Goal: Check status: Check status

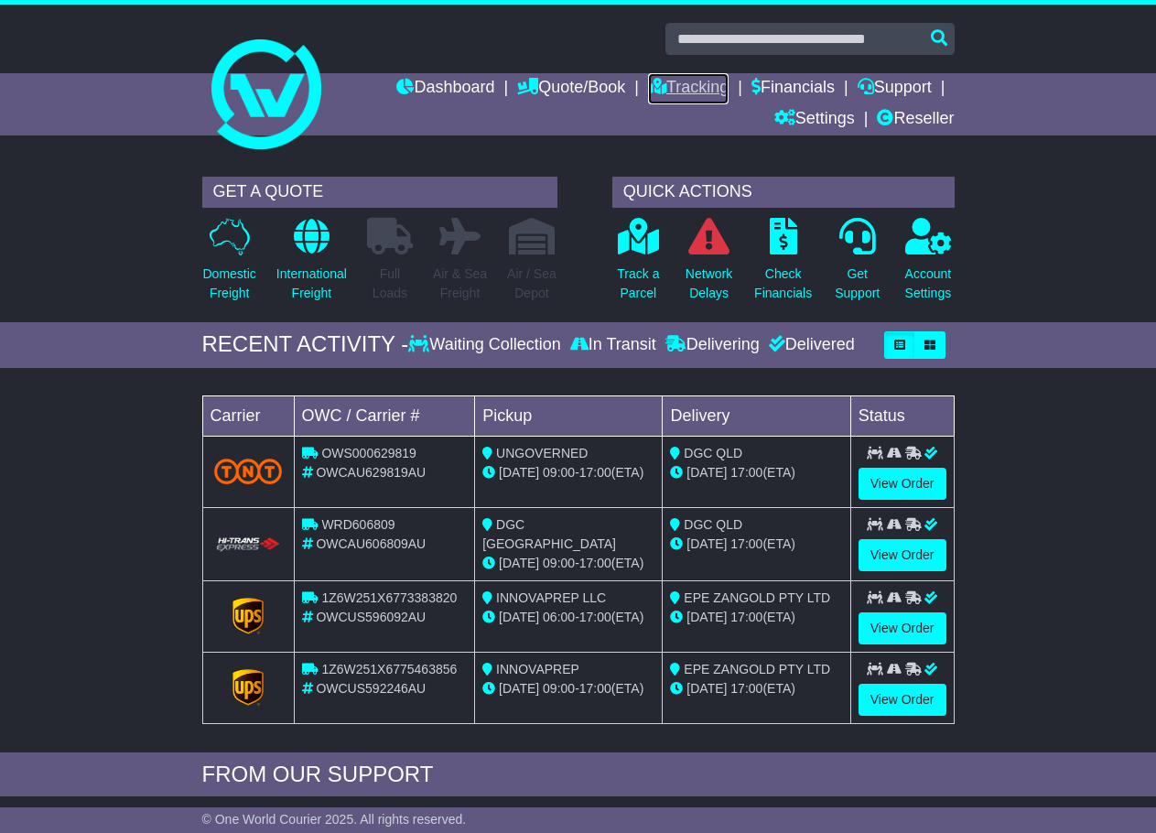
click at [694, 81] on link "Tracking" at bounding box center [688, 88] width 81 height 31
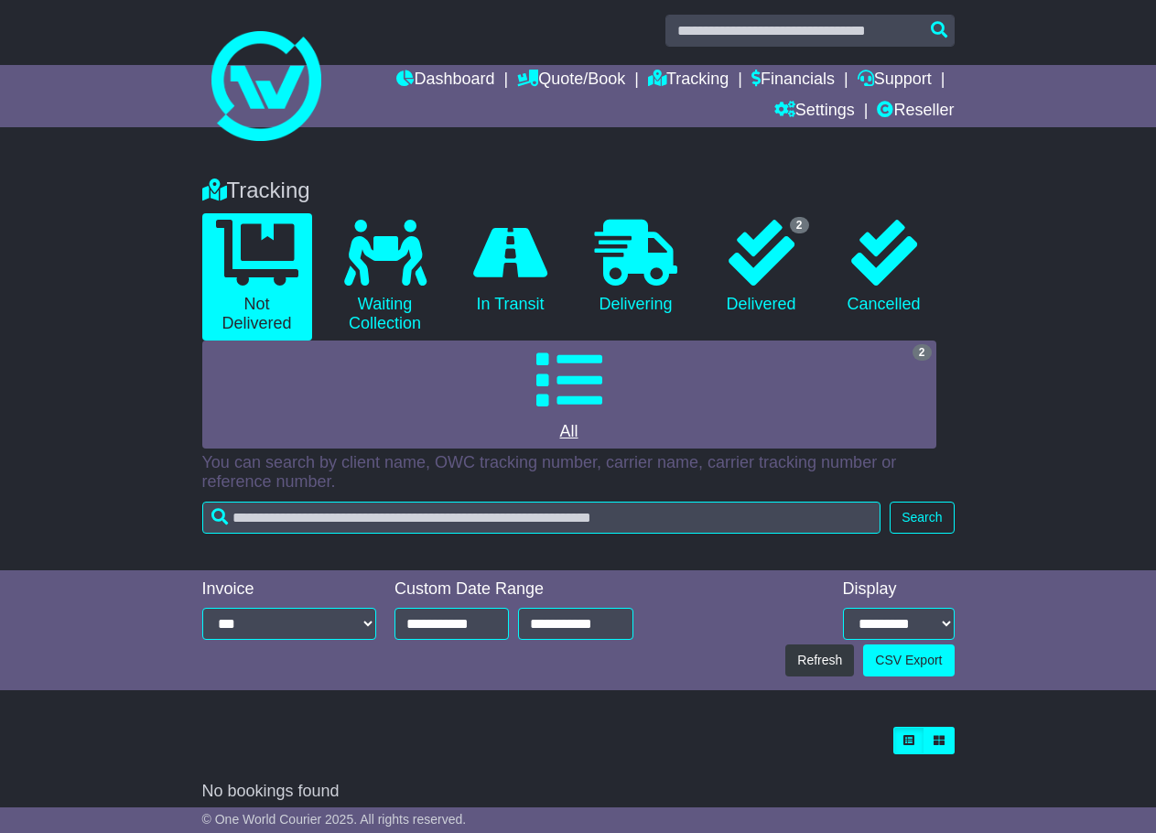
scroll to position [23, 0]
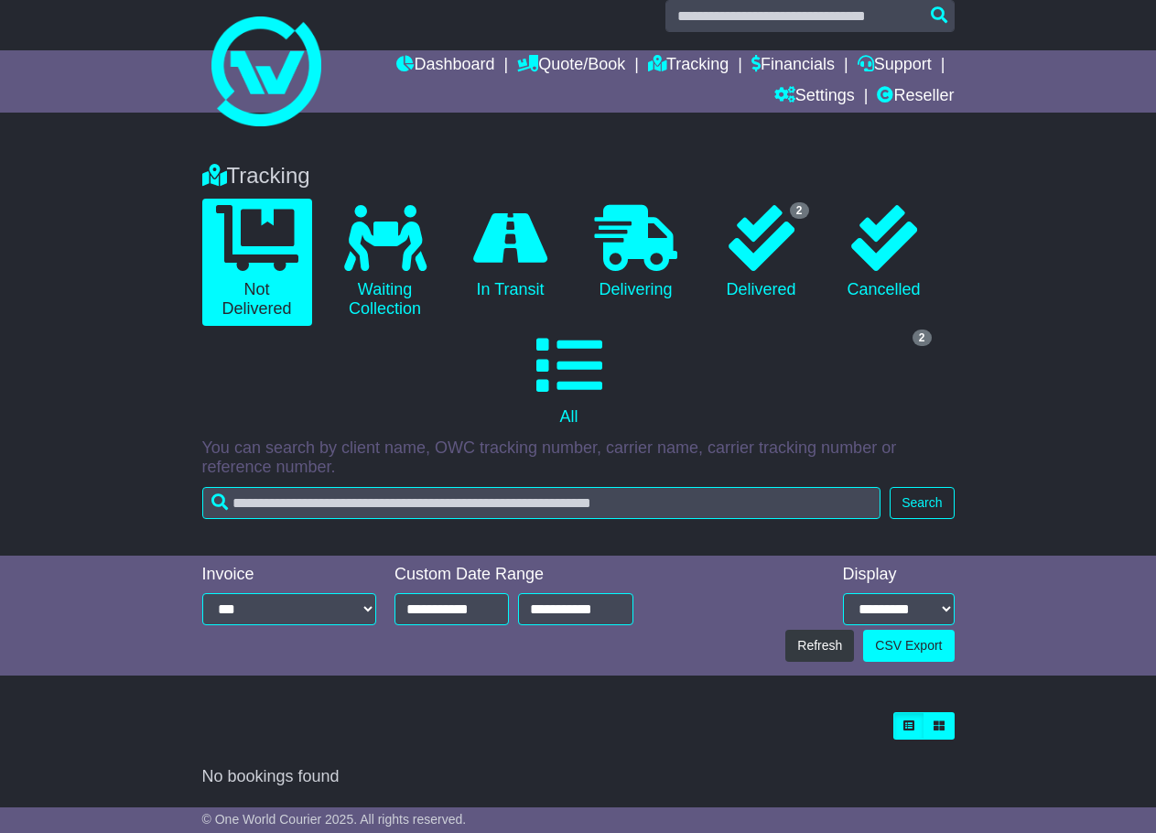
click at [441, 592] on div "**********" at bounding box center [513, 598] width 257 height 66
click at [463, 601] on input "**********" at bounding box center [451, 609] width 114 height 32
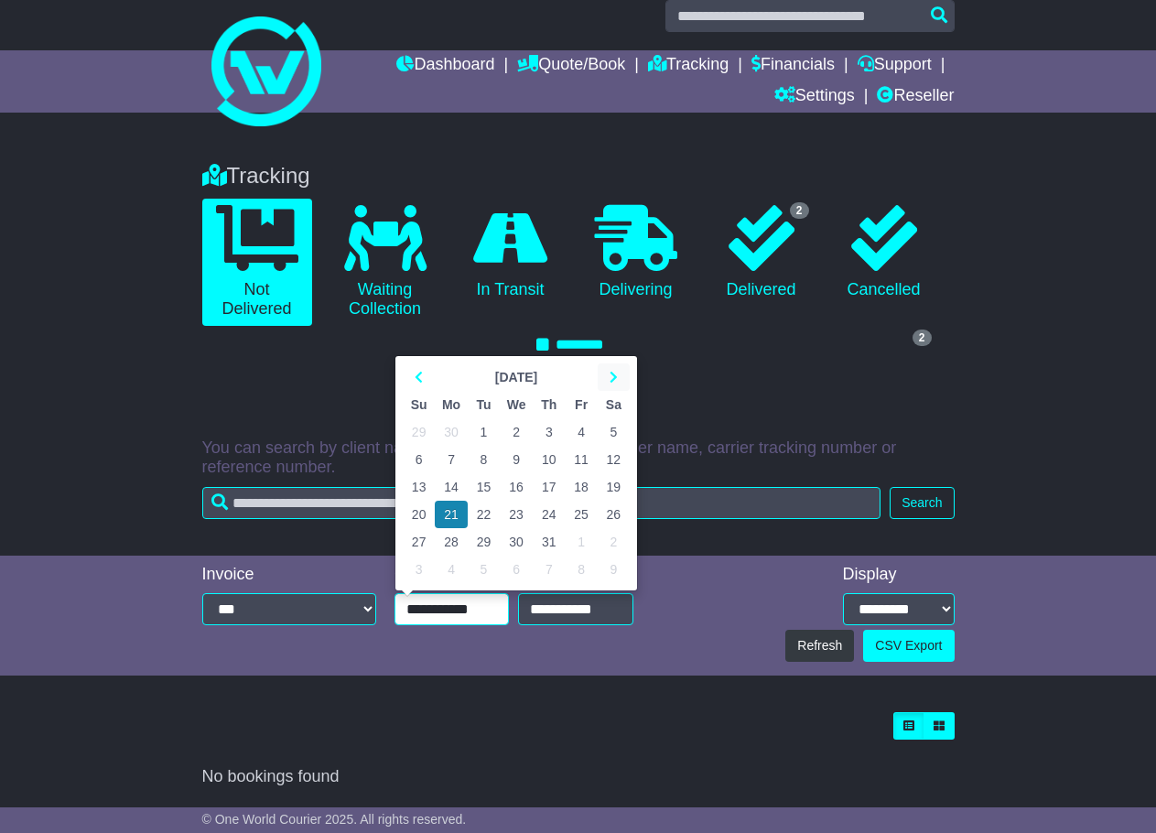
click at [611, 378] on icon at bounding box center [613, 377] width 8 height 13
click at [477, 488] on td "12" at bounding box center [484, 486] width 32 height 27
type input "**********"
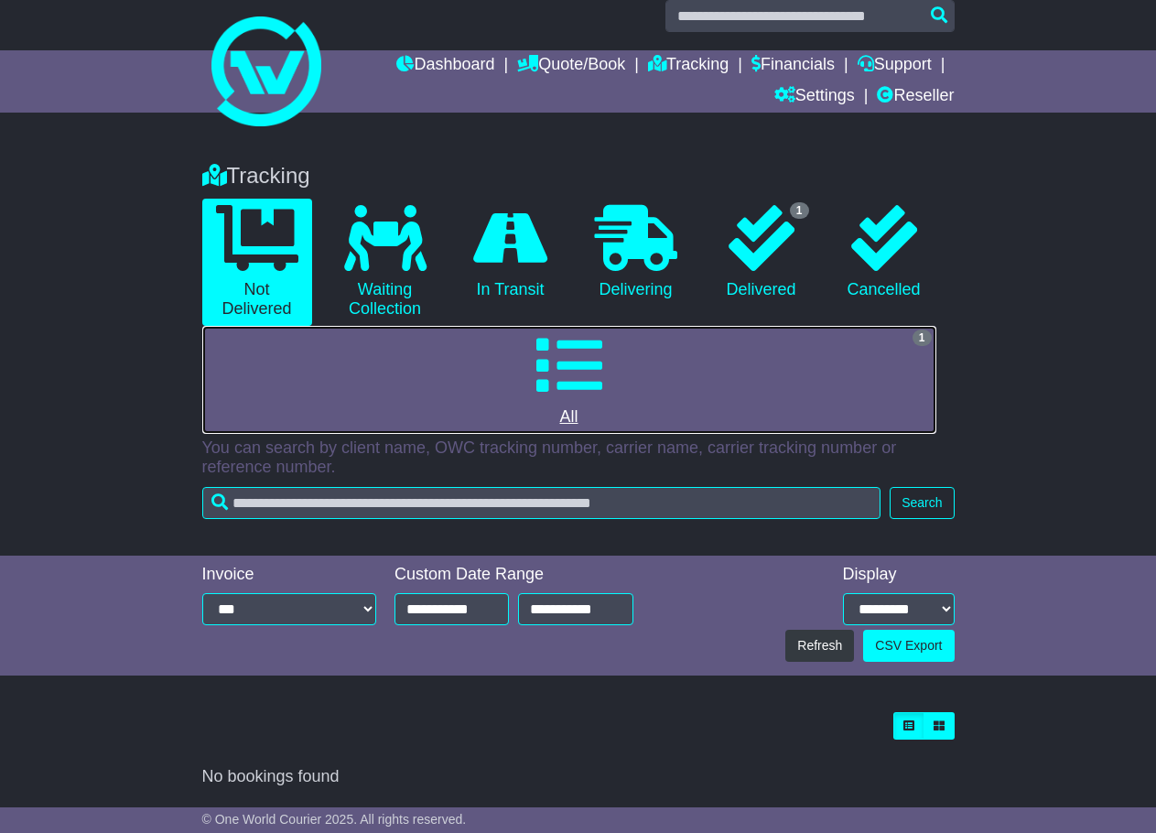
click at [667, 399] on link "1 All" at bounding box center [569, 380] width 734 height 108
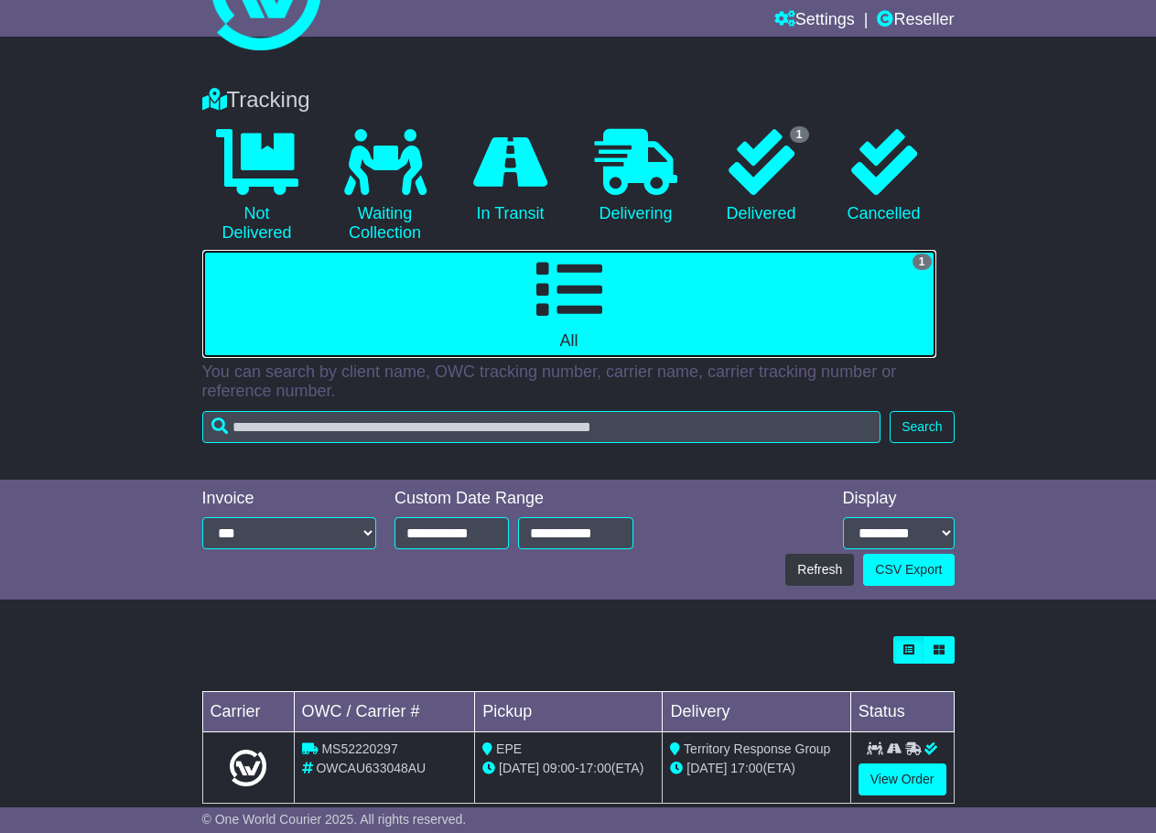
scroll to position [134, 0]
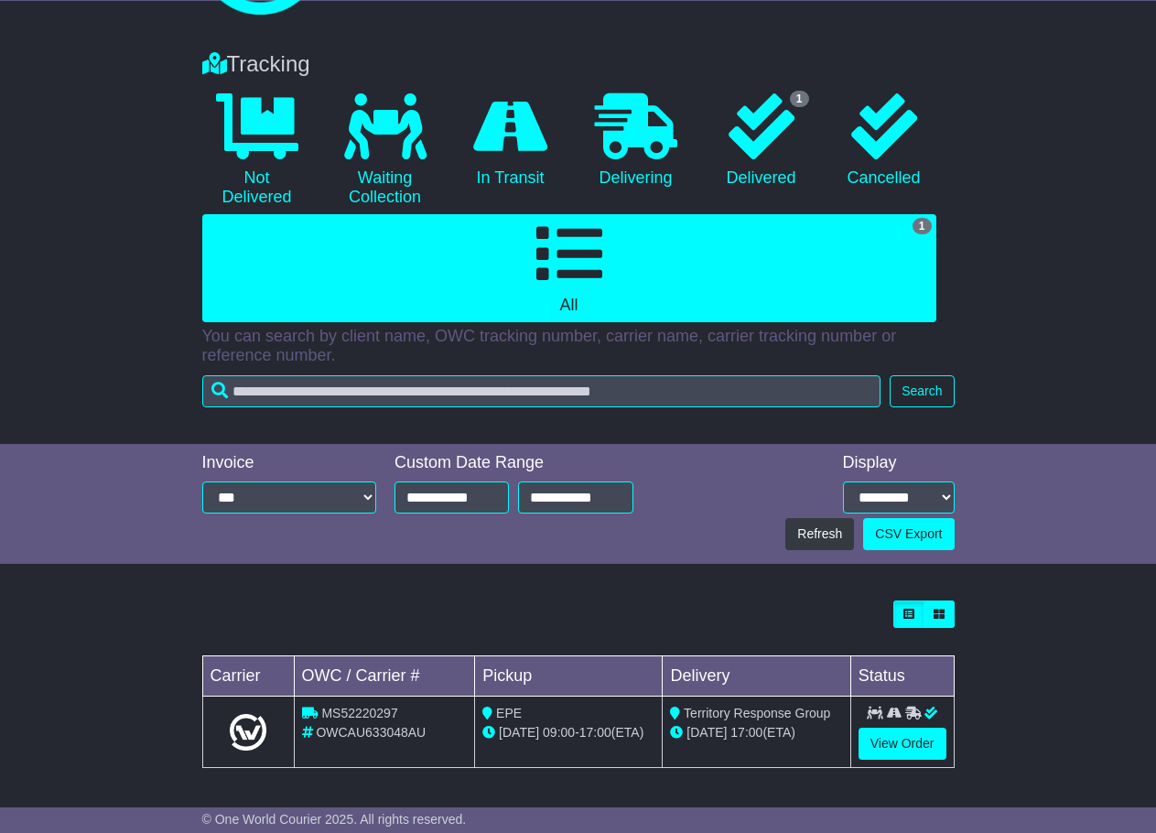
click at [379, 734] on span "OWCAU633048AU" at bounding box center [371, 732] width 110 height 15
copy span "OWCAU633048AU"
click at [878, 745] on link "View Order" at bounding box center [902, 743] width 88 height 32
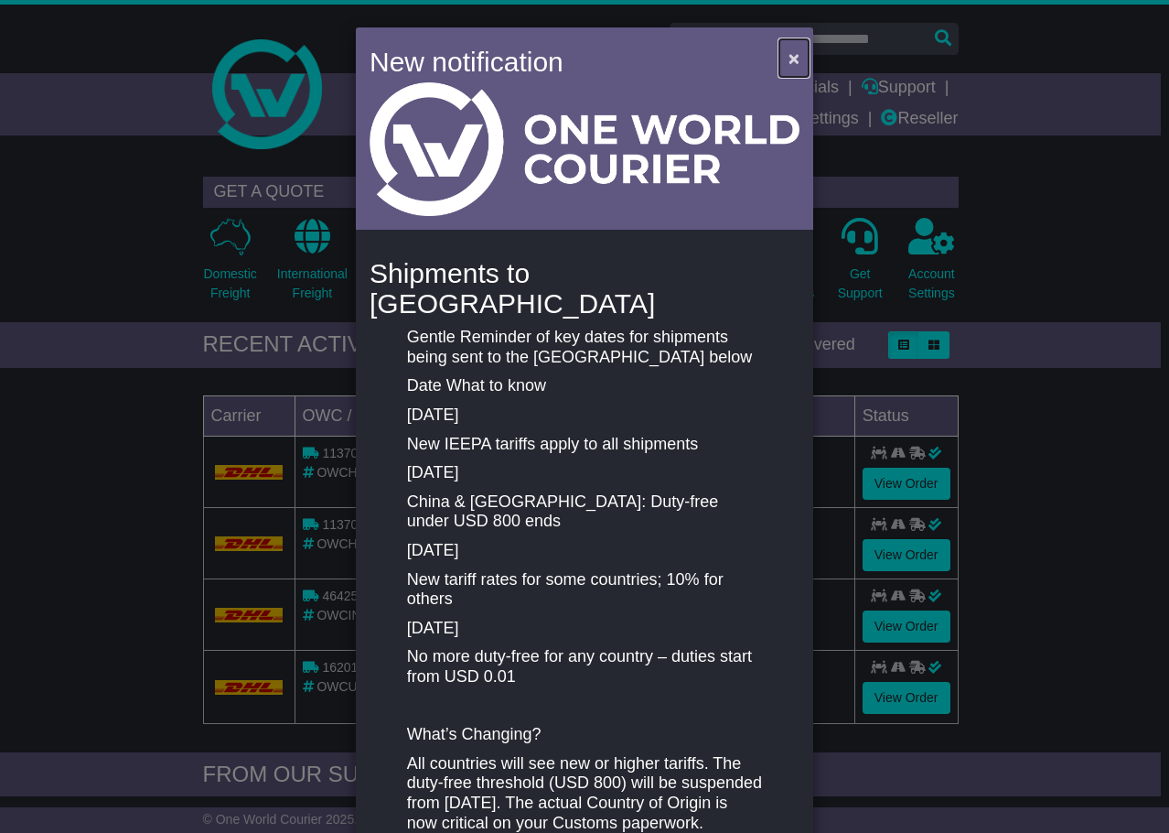
click at [799, 54] on button "×" at bounding box center [794, 58] width 29 height 38
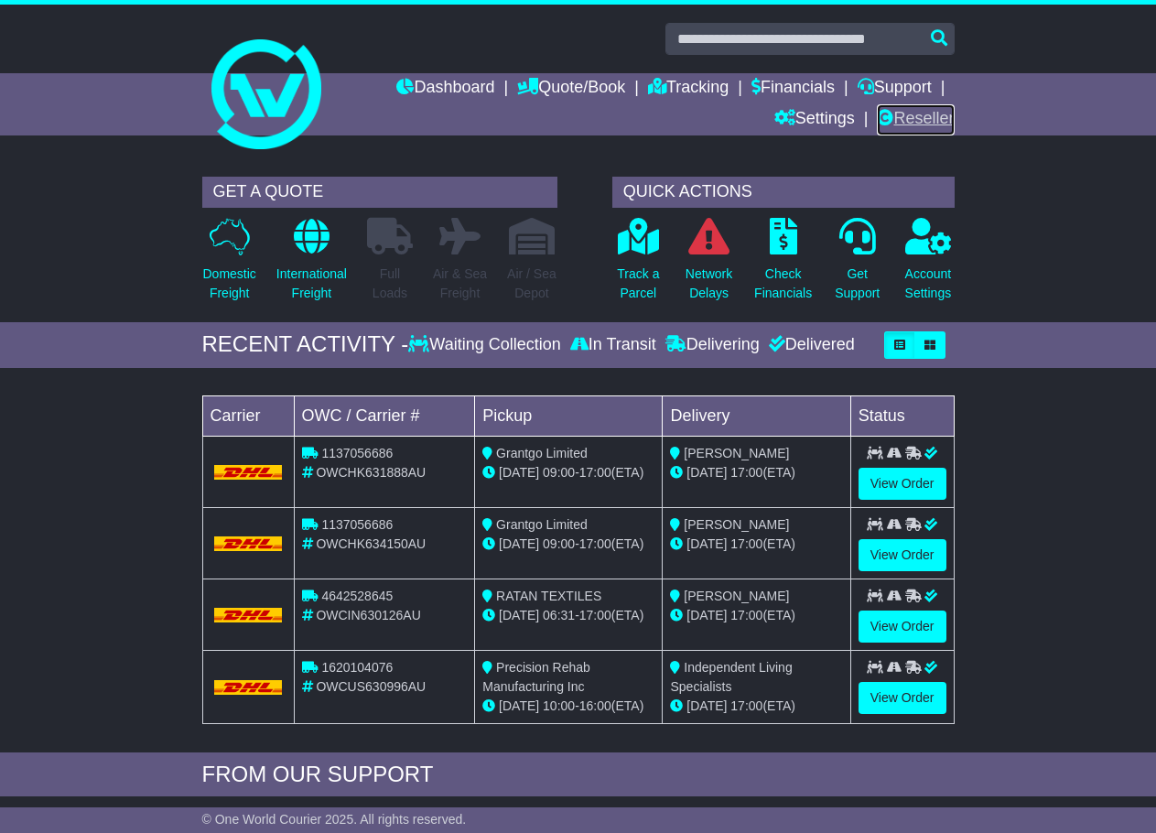
click at [920, 124] on link "Reseller" at bounding box center [915, 119] width 77 height 31
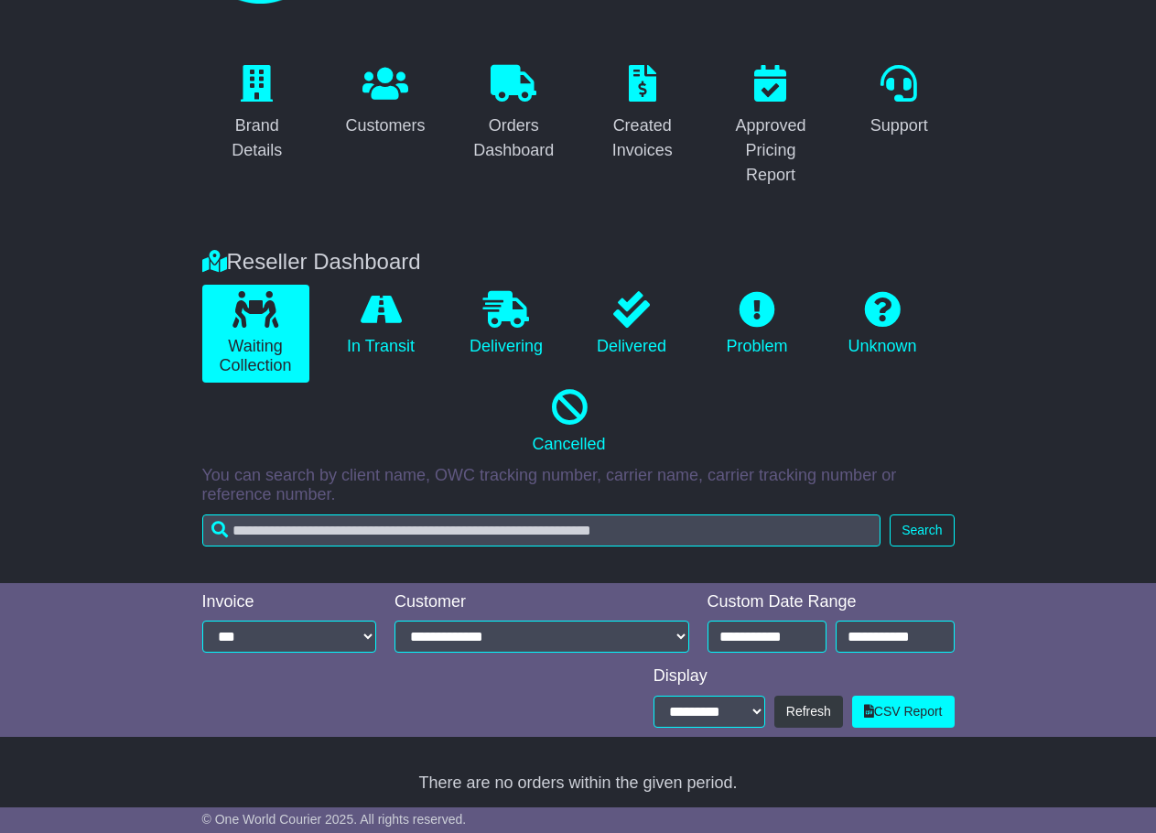
scroll to position [152, 0]
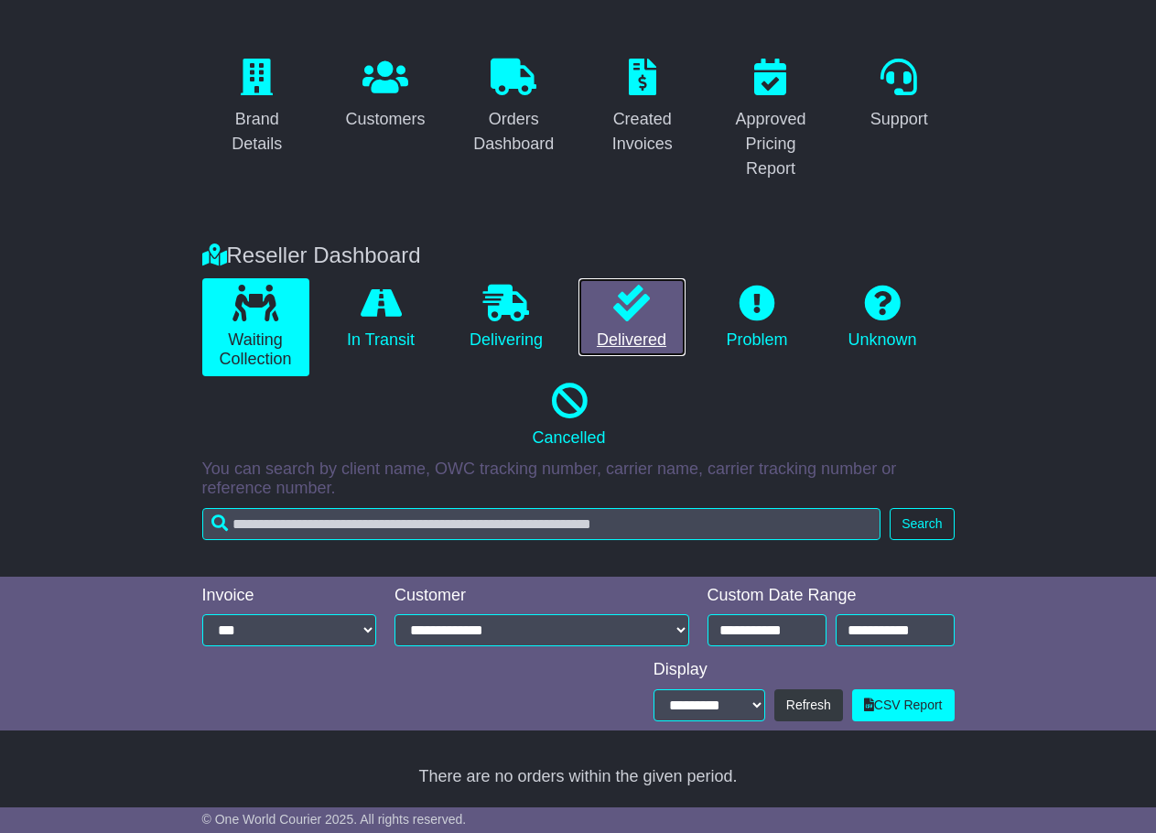
click at [657, 320] on link "Delivered" at bounding box center [631, 317] width 107 height 79
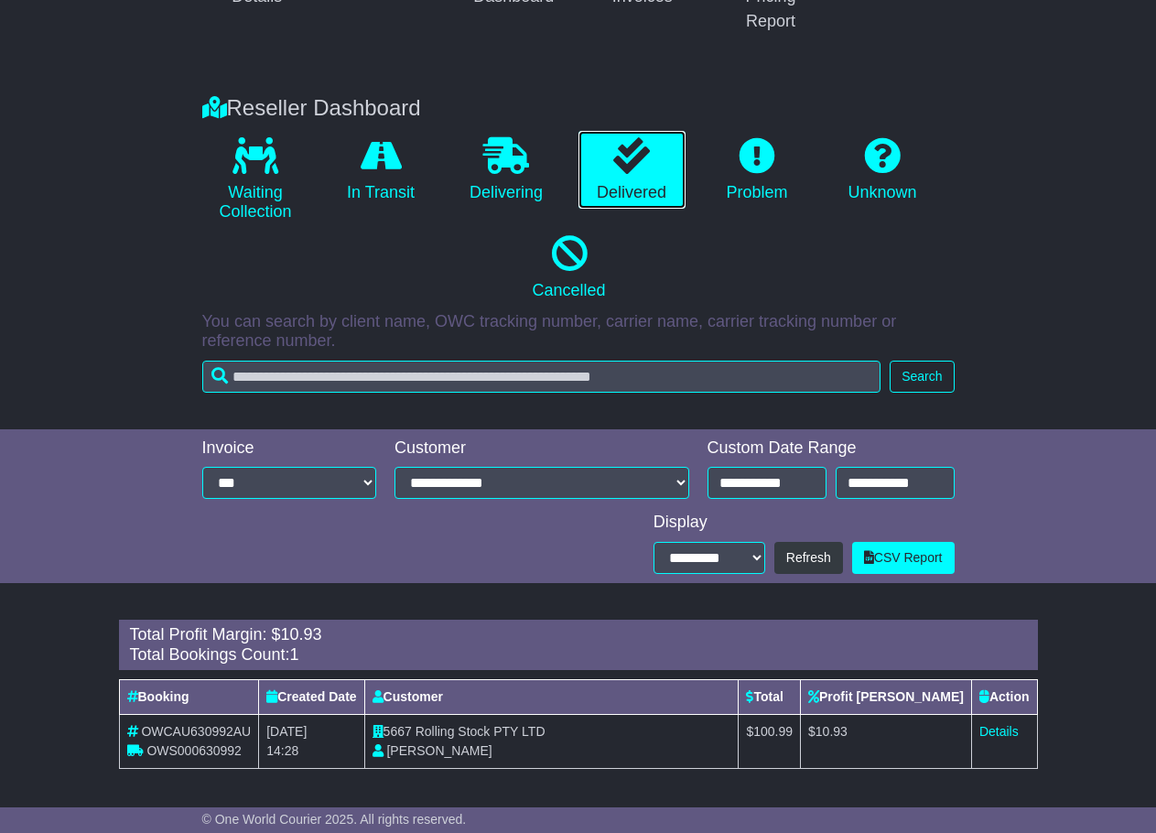
scroll to position [300, 0]
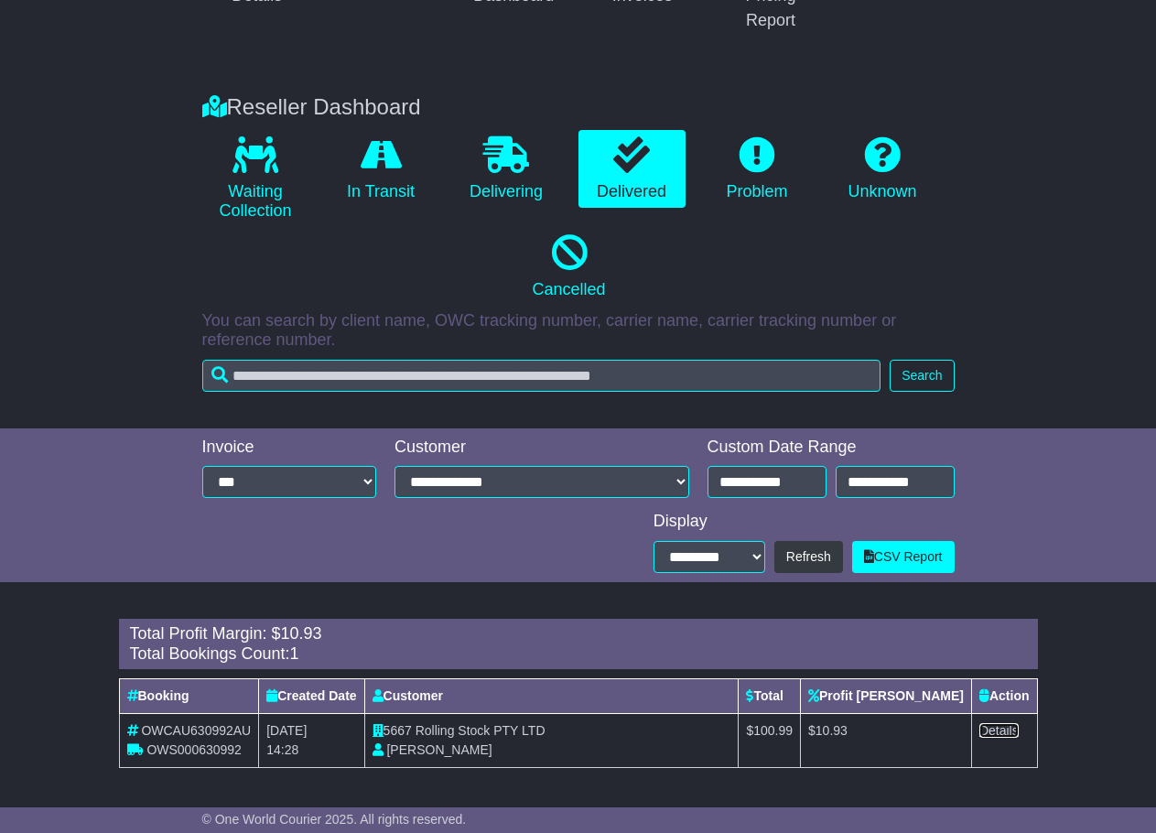
click at [992, 726] on link "Details" at bounding box center [998, 730] width 39 height 15
click at [887, 555] on link "CSV Report" at bounding box center [903, 557] width 102 height 32
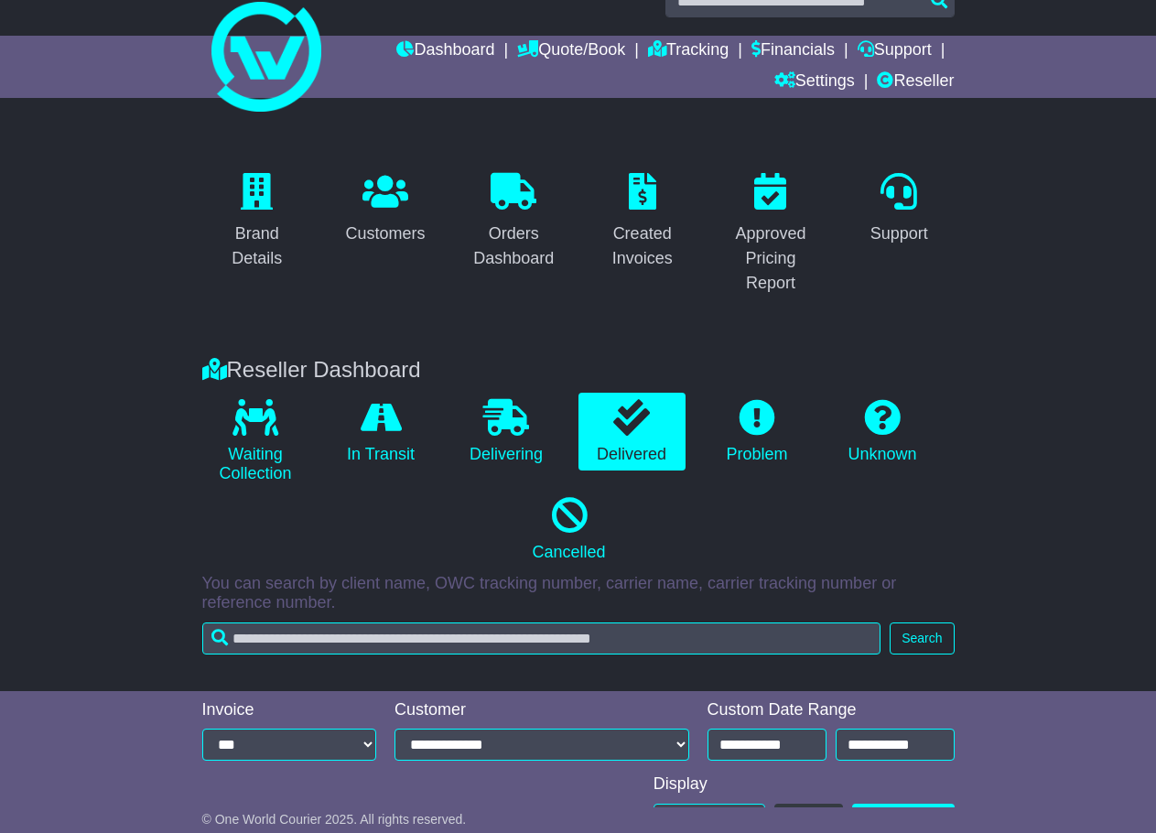
scroll to position [0, 0]
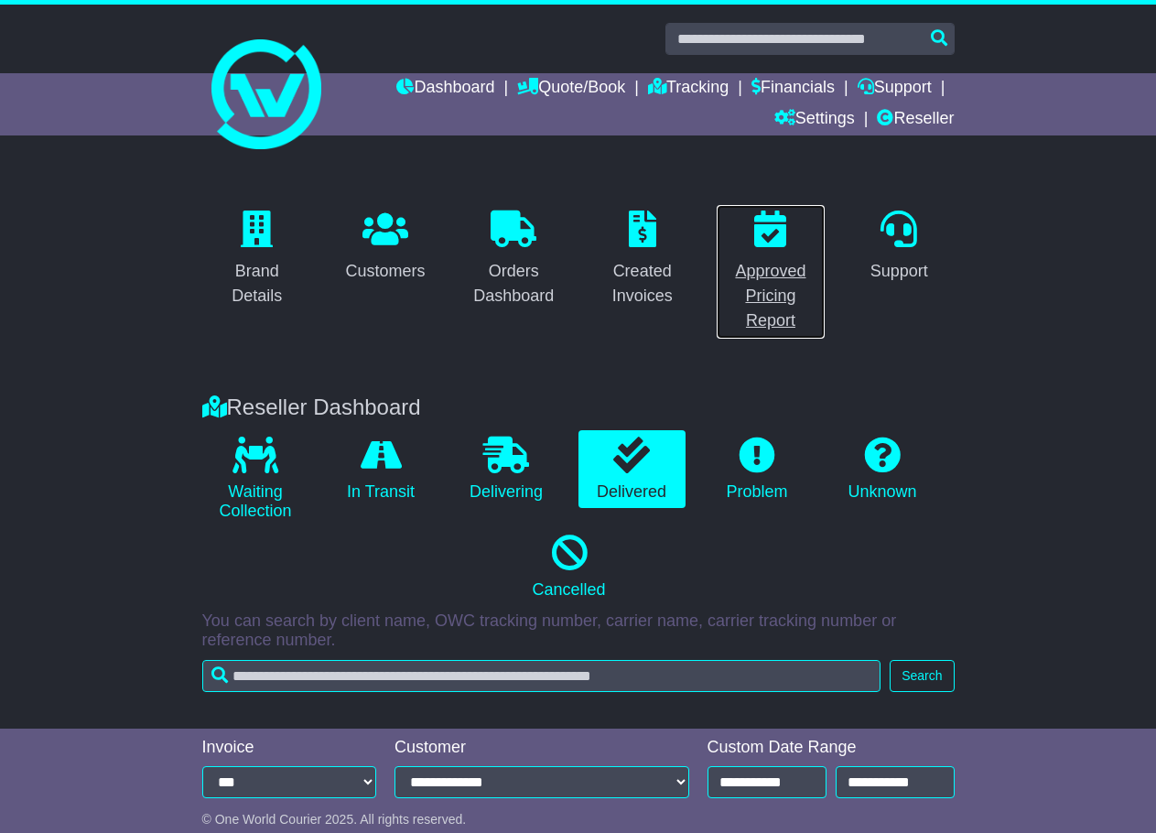
click at [769, 275] on div "Approved Pricing Report" at bounding box center [770, 296] width 86 height 74
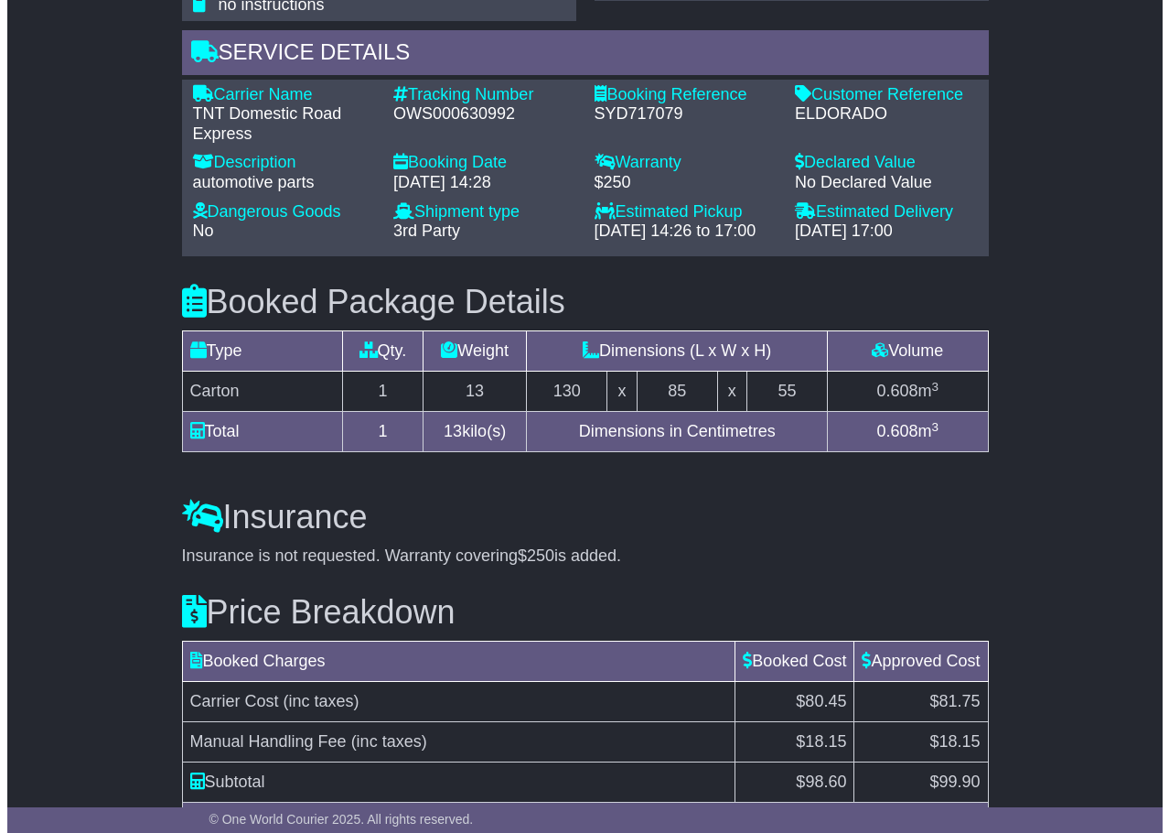
scroll to position [1479, 0]
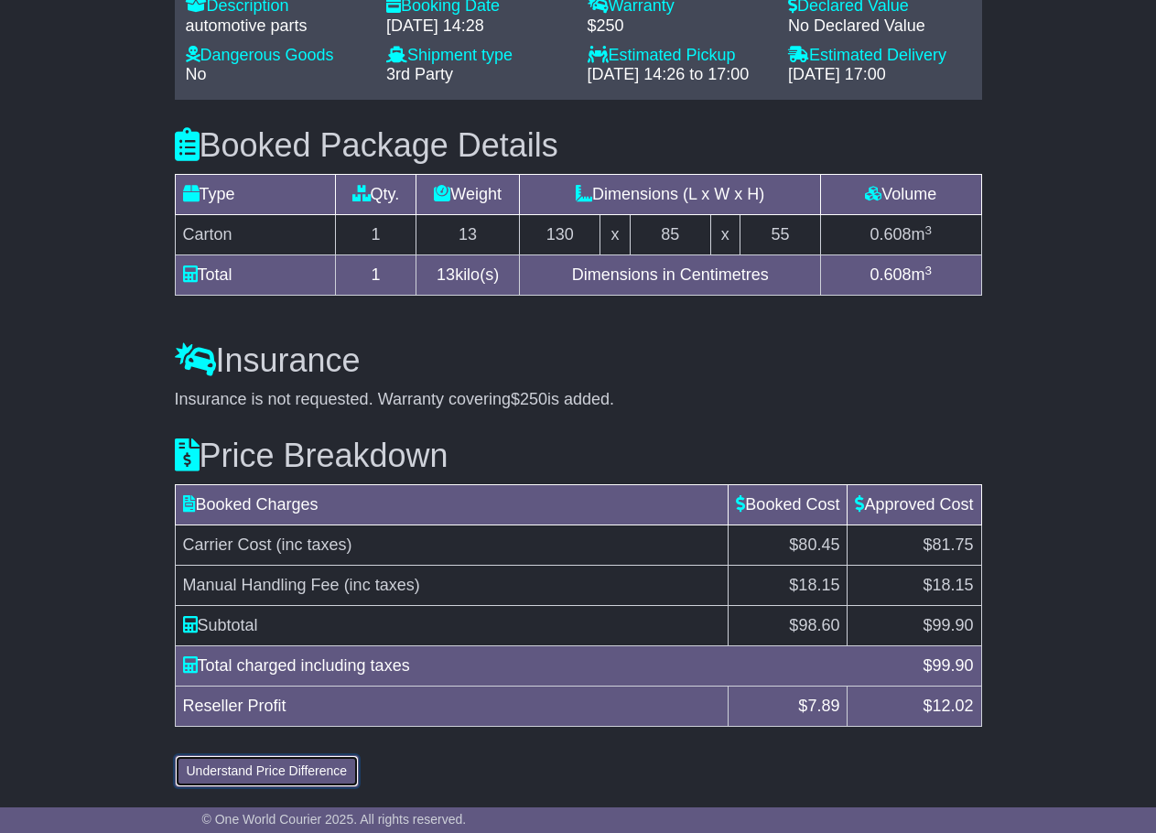
click at [269, 764] on button "Understand Price Difference" at bounding box center [267, 771] width 185 height 32
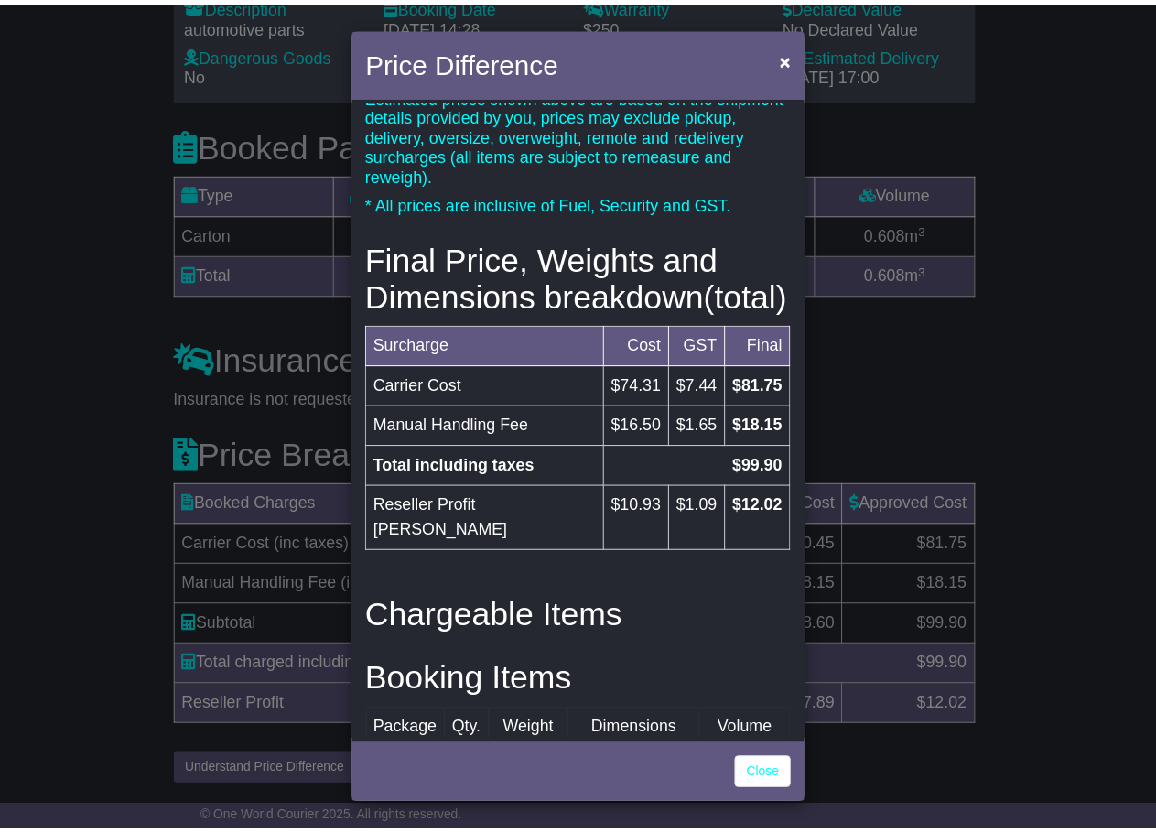
scroll to position [274, 0]
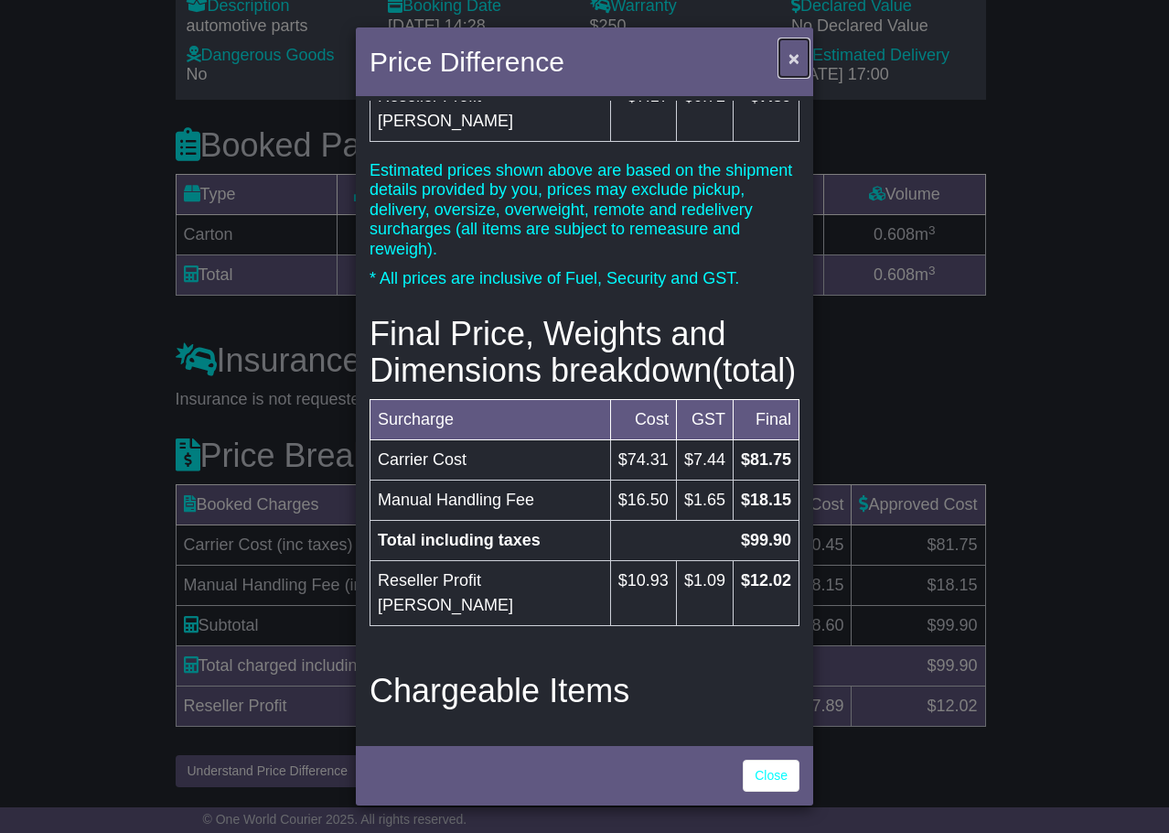
click at [798, 52] on span "×" at bounding box center [794, 58] width 11 height 21
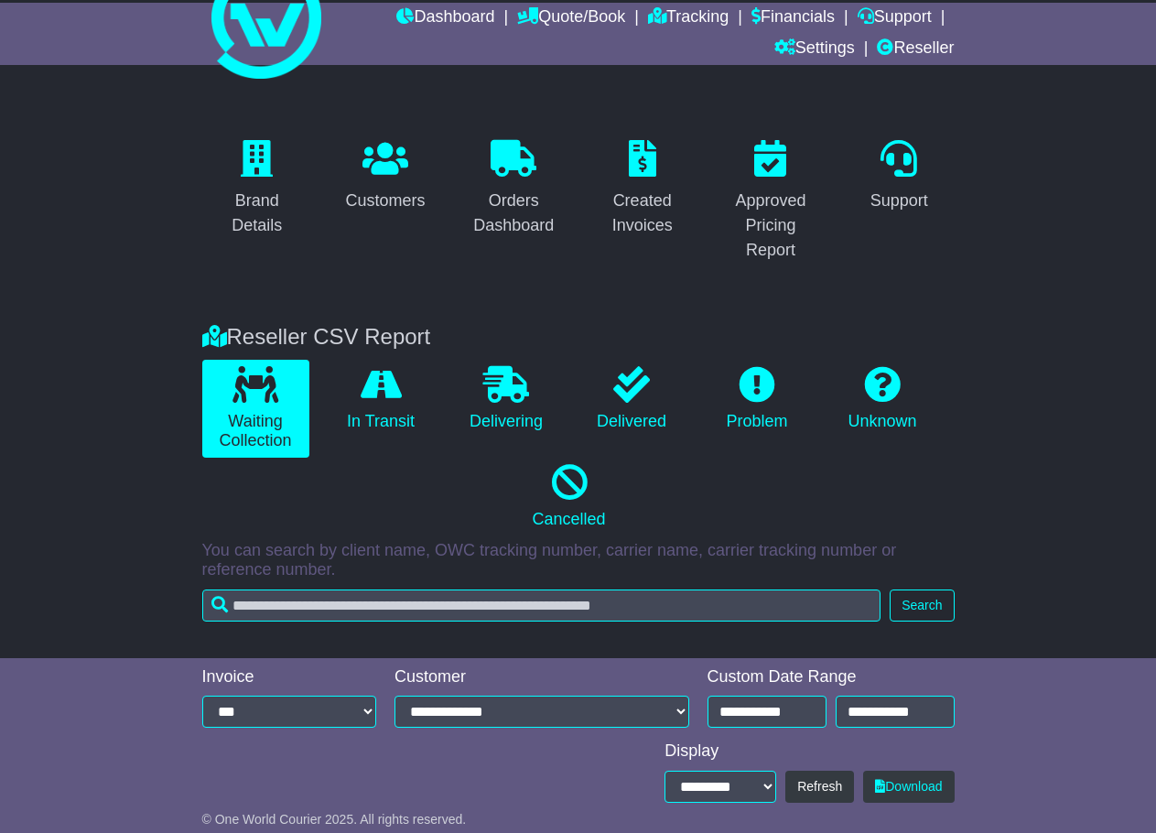
scroll to position [152, 0]
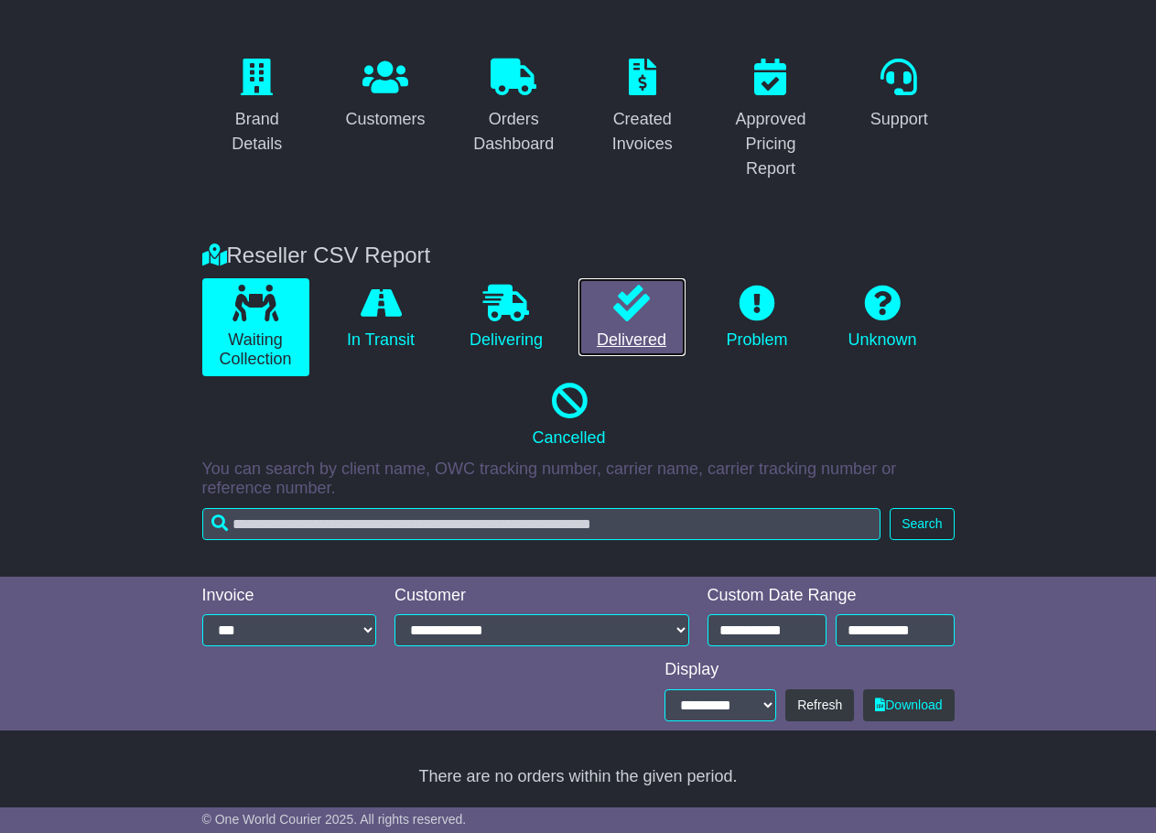
click at [618, 310] on icon at bounding box center [631, 303] width 37 height 37
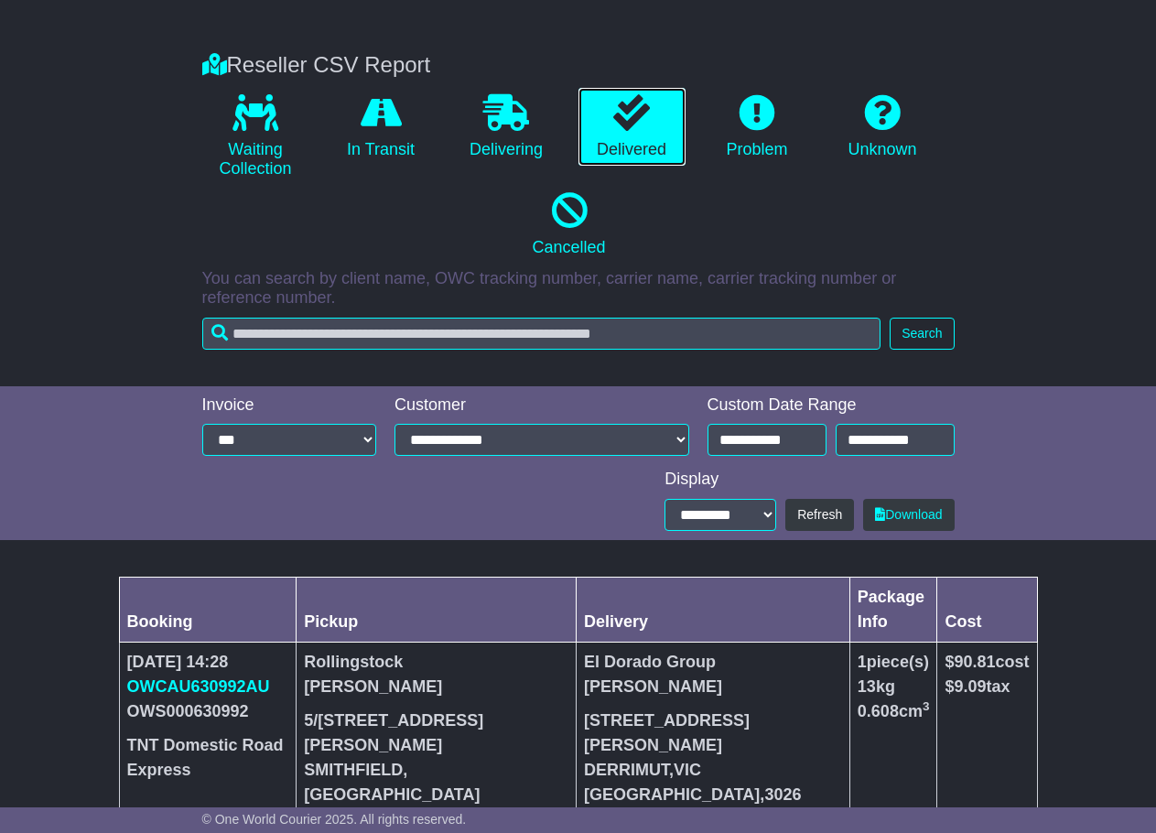
scroll to position [365, 0]
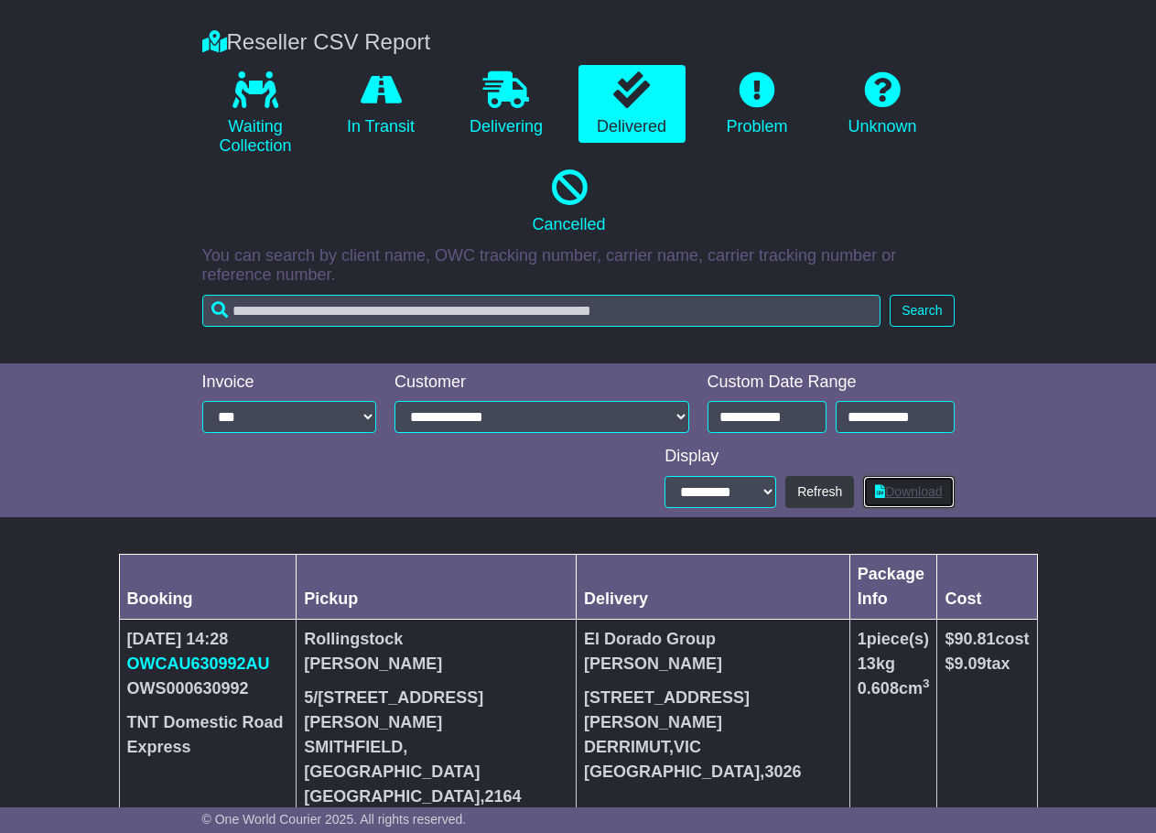
click at [909, 492] on link "Download" at bounding box center [908, 492] width 91 height 32
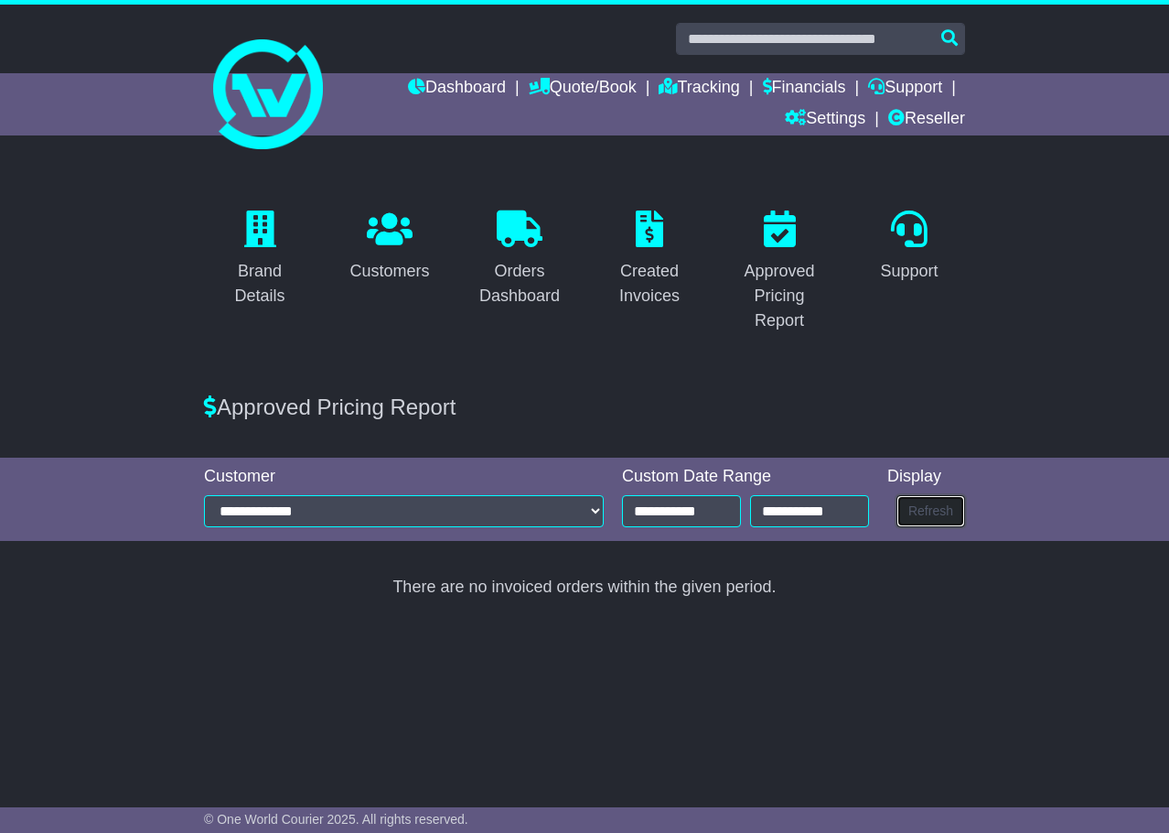
click at [956, 509] on button "Refresh" at bounding box center [931, 511] width 69 height 32
click at [685, 520] on input "**********" at bounding box center [681, 511] width 119 height 32
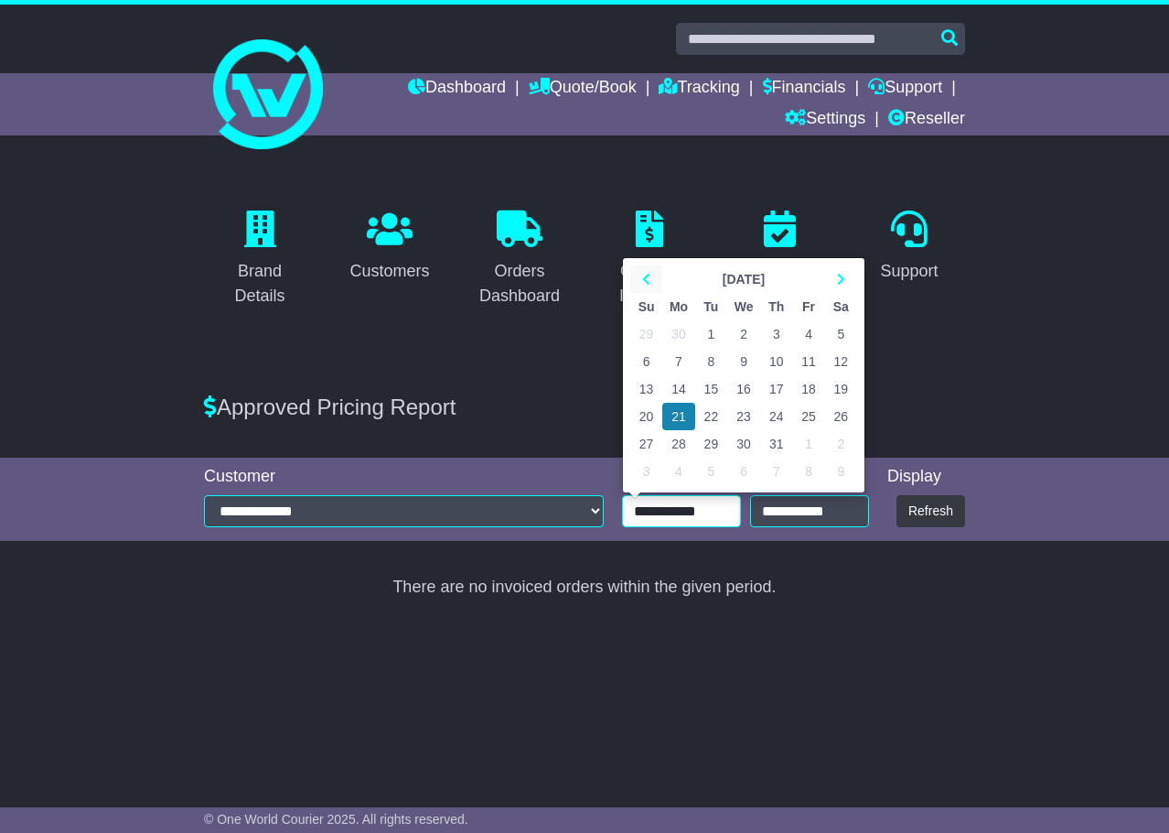
click at [640, 284] on th at bounding box center [646, 278] width 32 height 27
click at [635, 327] on td "1" at bounding box center [646, 333] width 32 height 27
type input "**********"
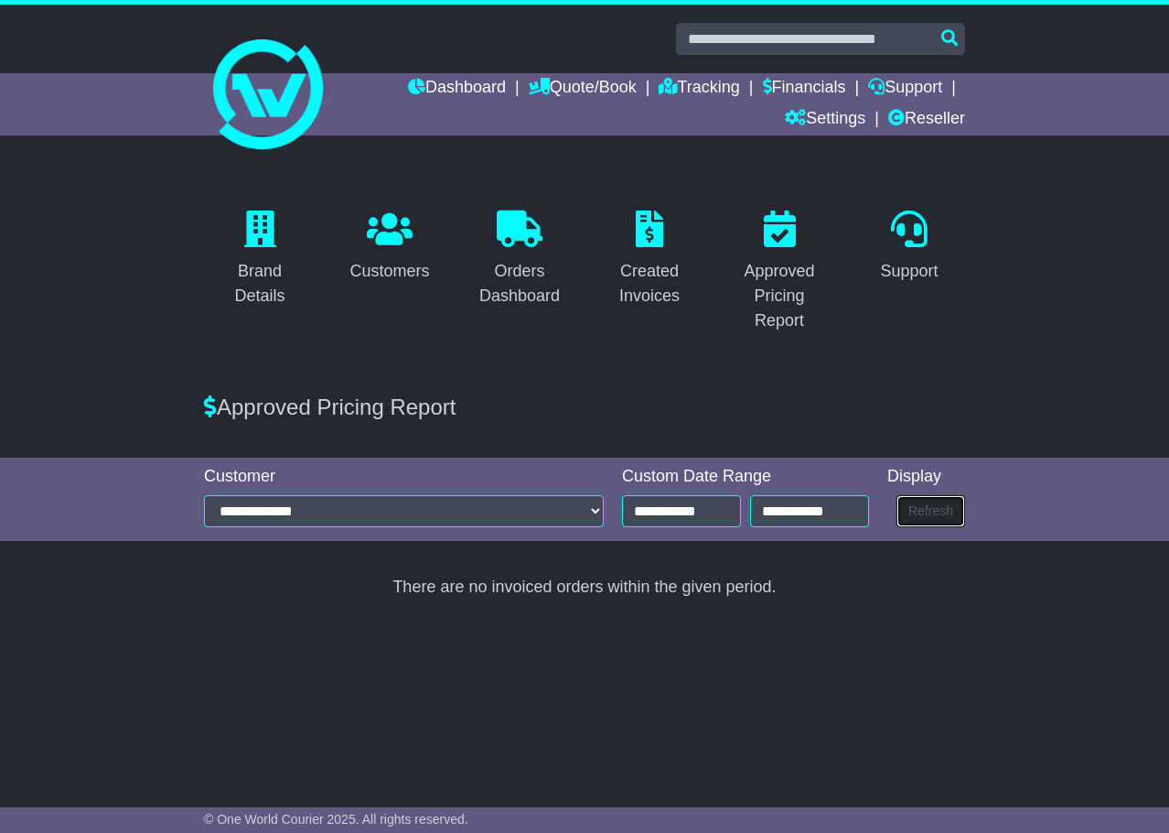
click at [917, 499] on button "Refresh" at bounding box center [931, 511] width 69 height 32
click at [658, 241] on icon at bounding box center [649, 228] width 27 height 37
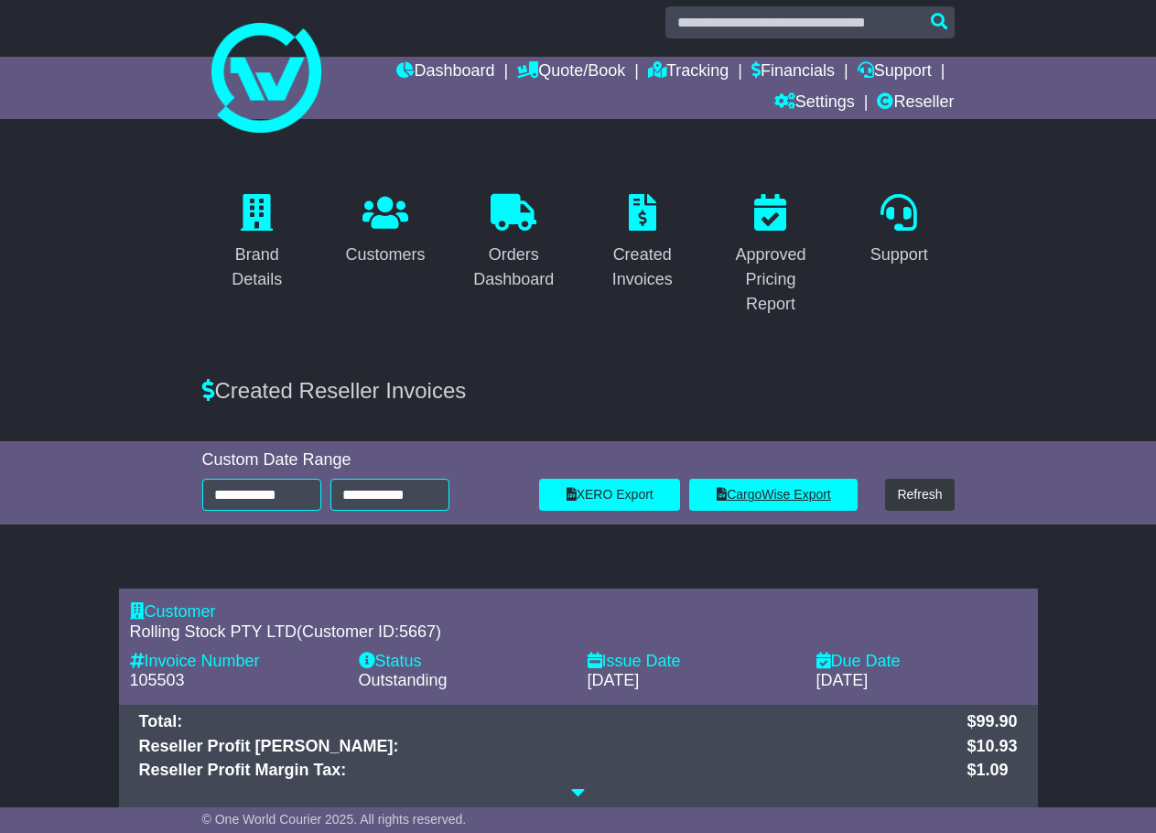
scroll to position [38, 0]
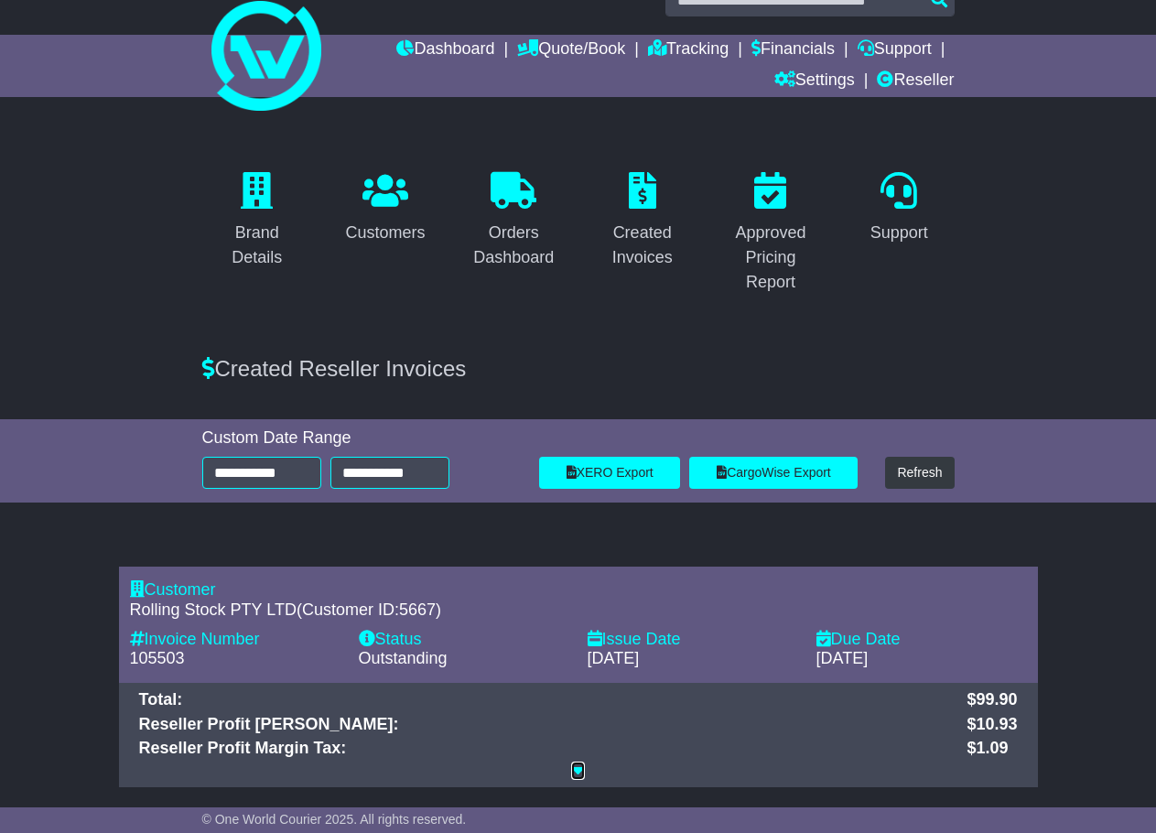
click at [579, 769] on icon at bounding box center [578, 769] width 14 height 16
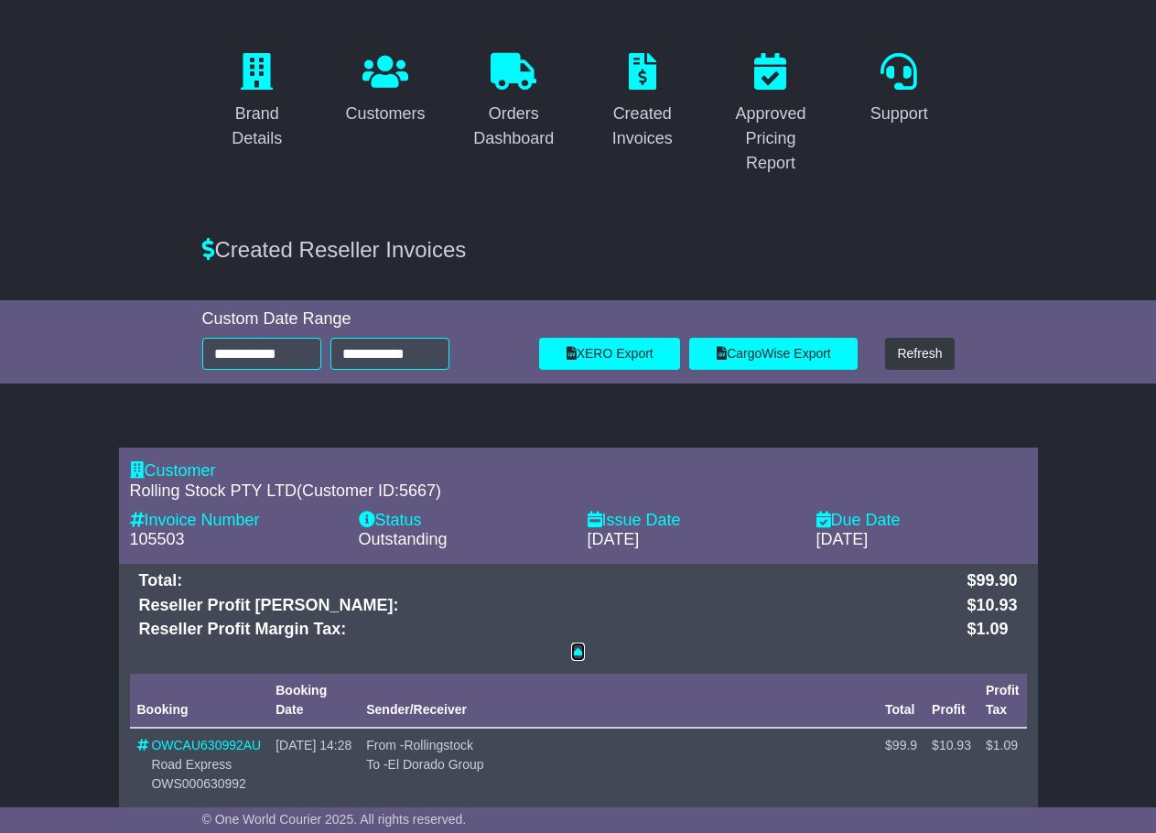
scroll to position [196, 0]
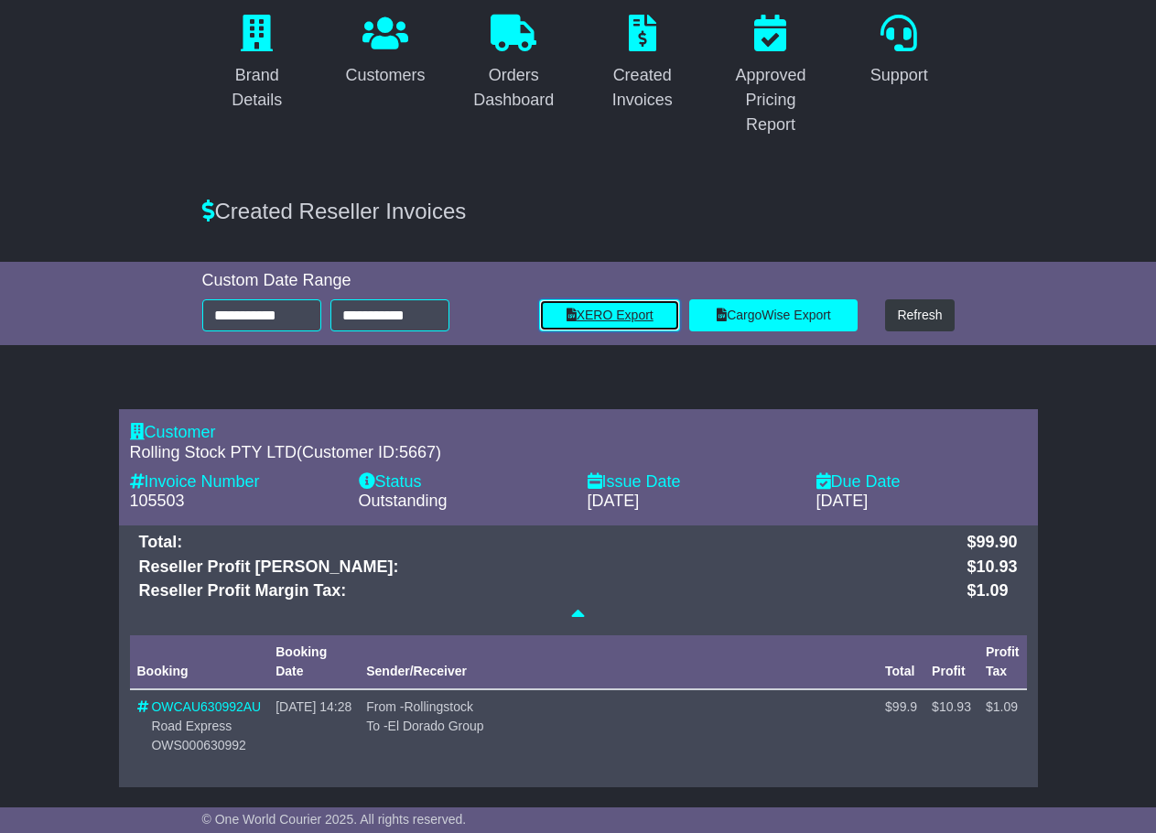
click at [616, 318] on link "XERO Export" at bounding box center [609, 315] width 141 height 32
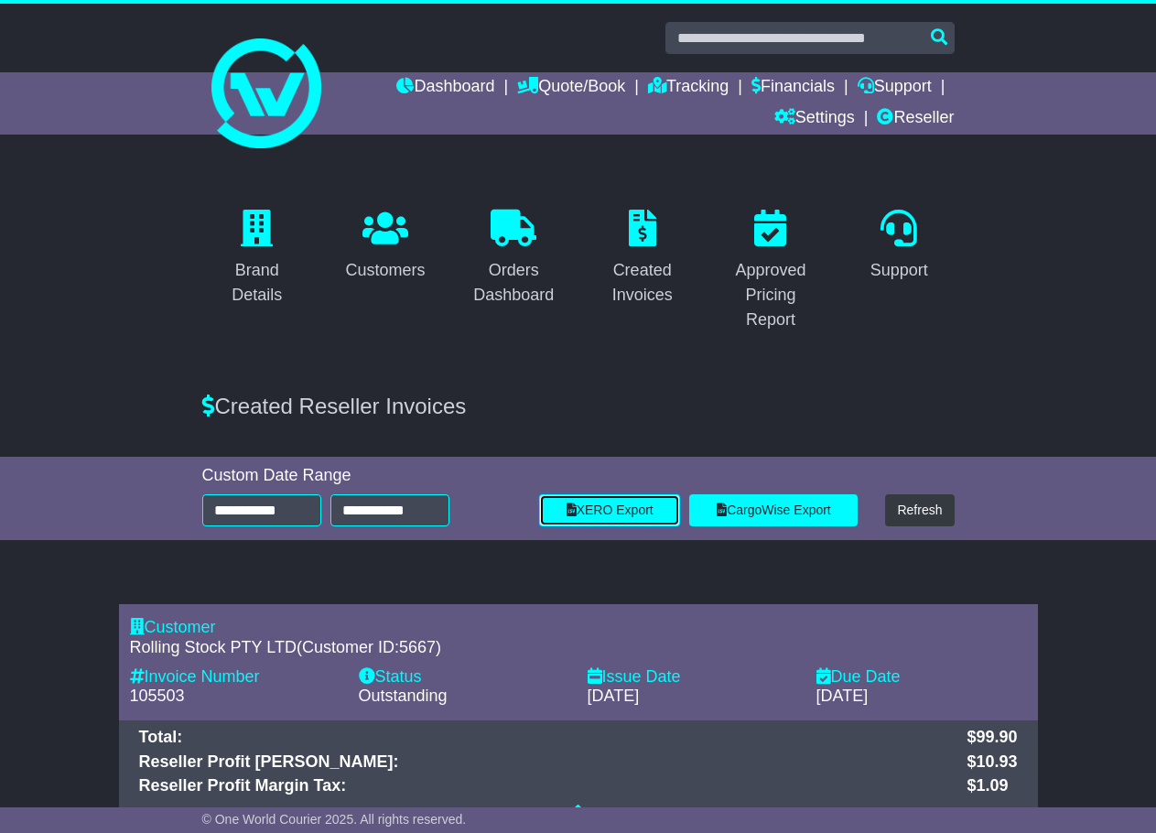
scroll to position [0, 0]
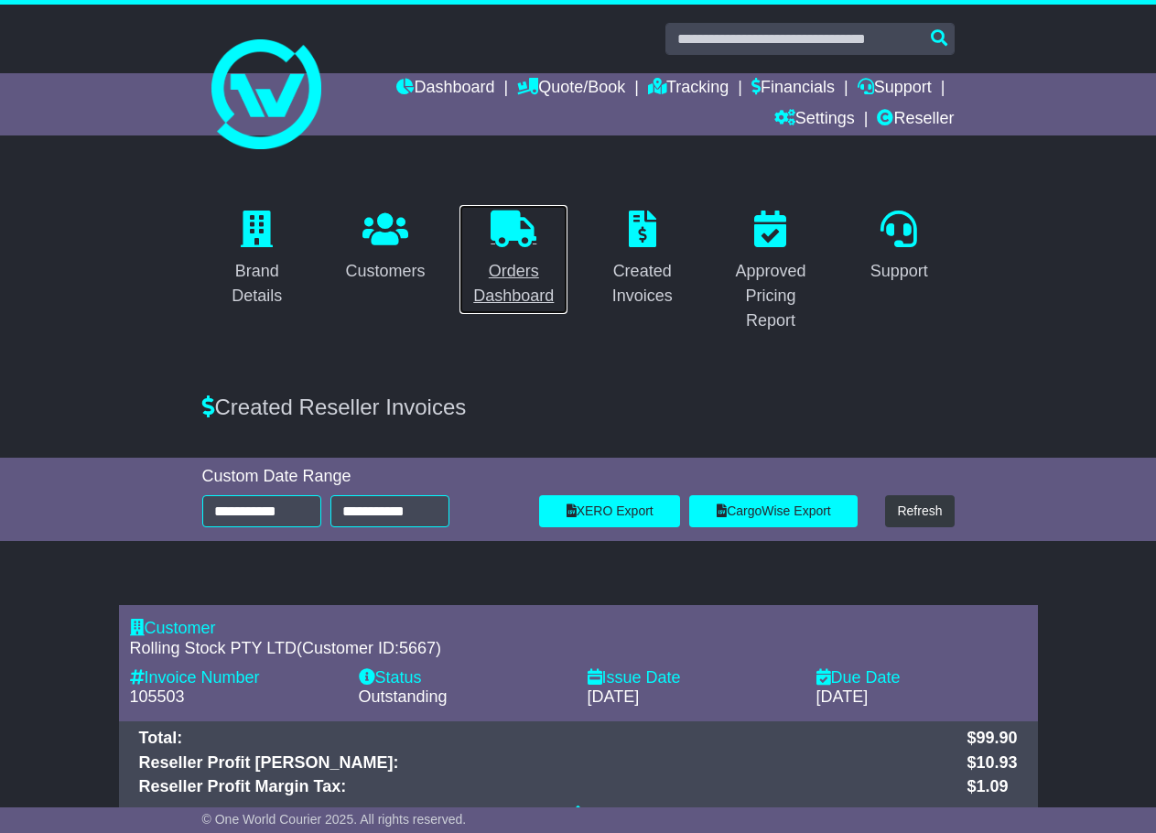
click at [506, 273] on div "Orders Dashboard" at bounding box center [513, 283] width 86 height 49
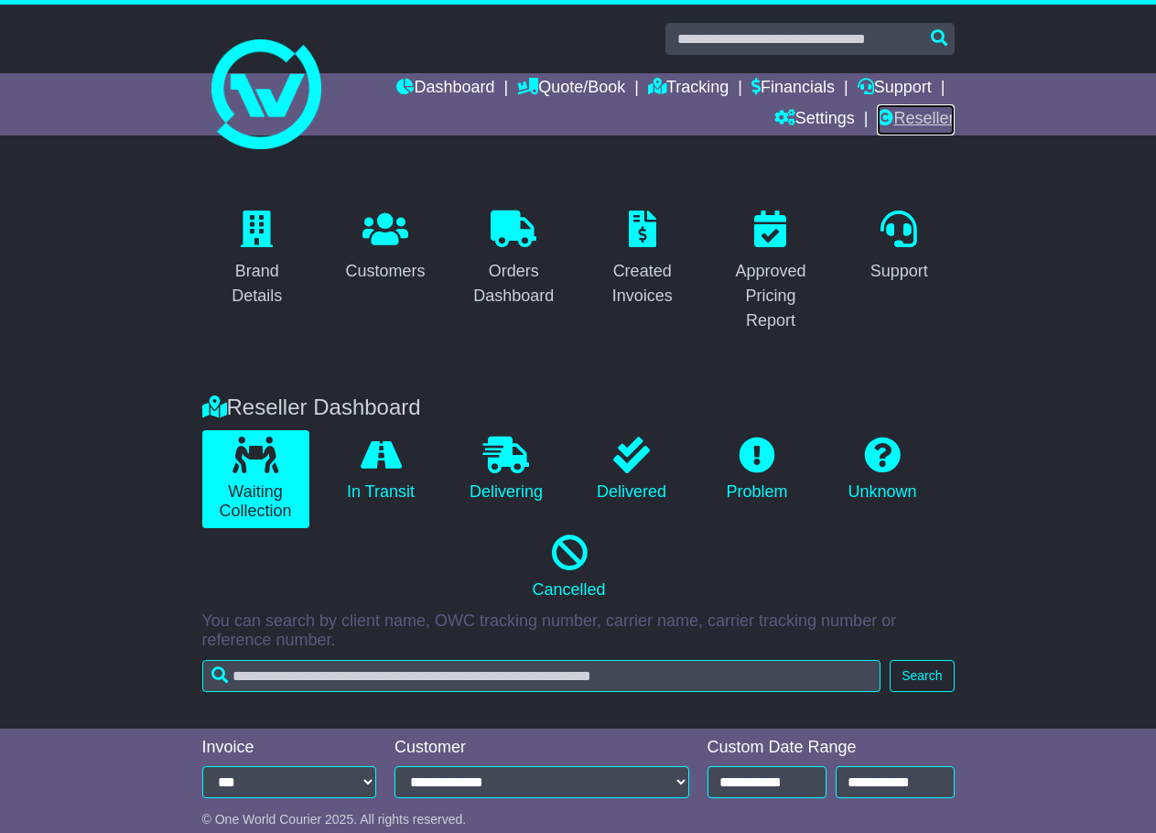
click at [929, 114] on link "Reseller" at bounding box center [915, 119] width 77 height 31
click at [368, 230] on icon at bounding box center [385, 228] width 46 height 37
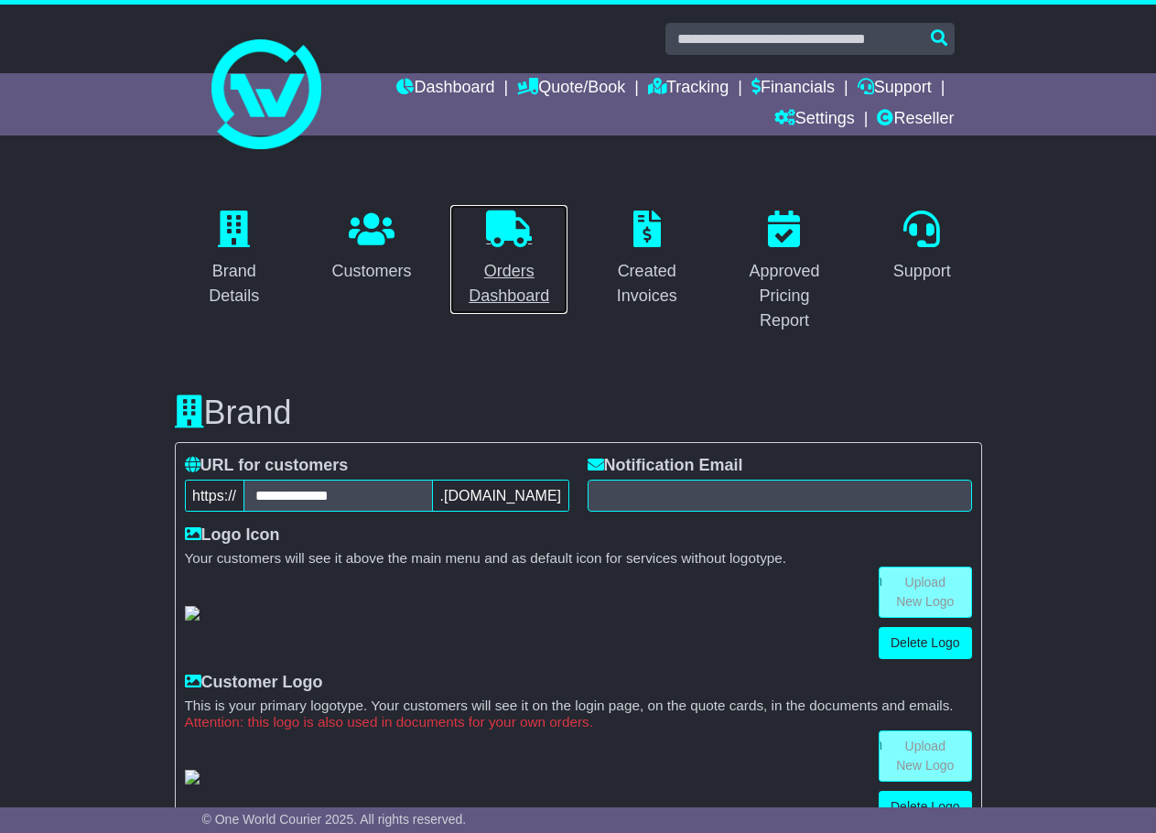
click at [520, 249] on p at bounding box center [508, 229] width 95 height 39
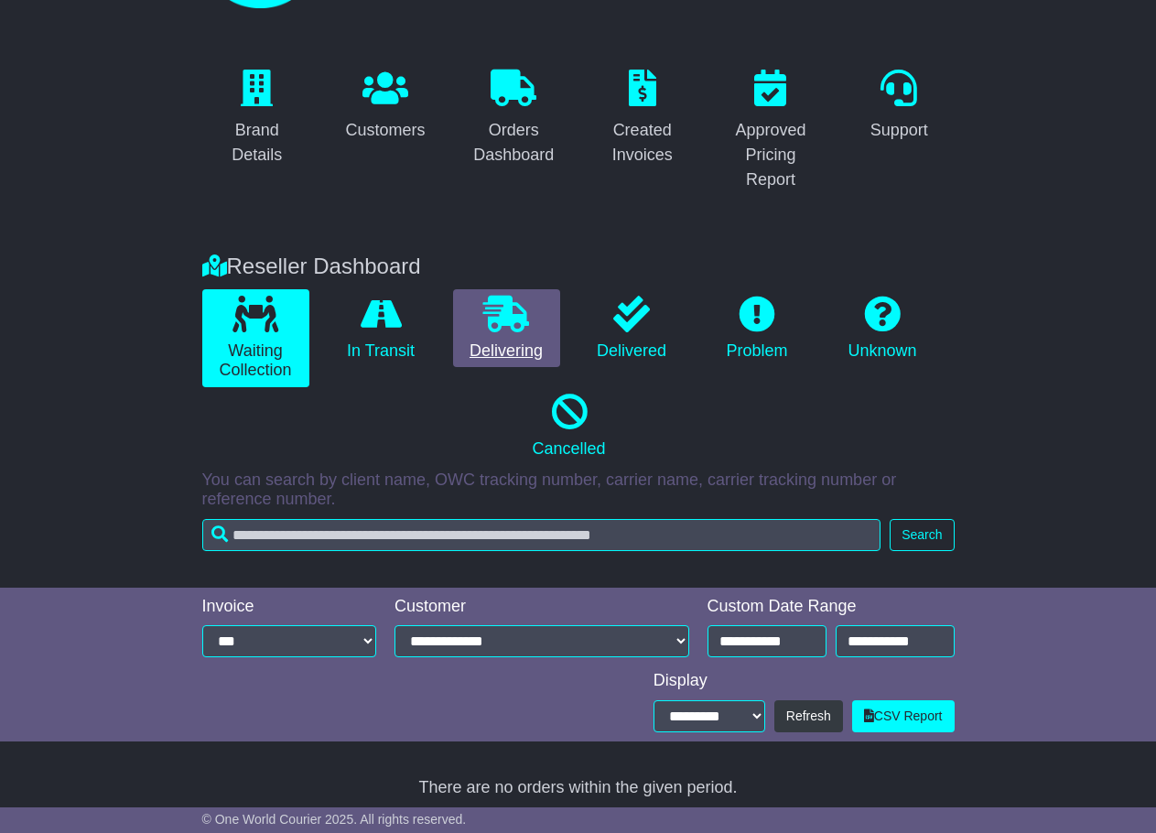
scroll to position [152, 0]
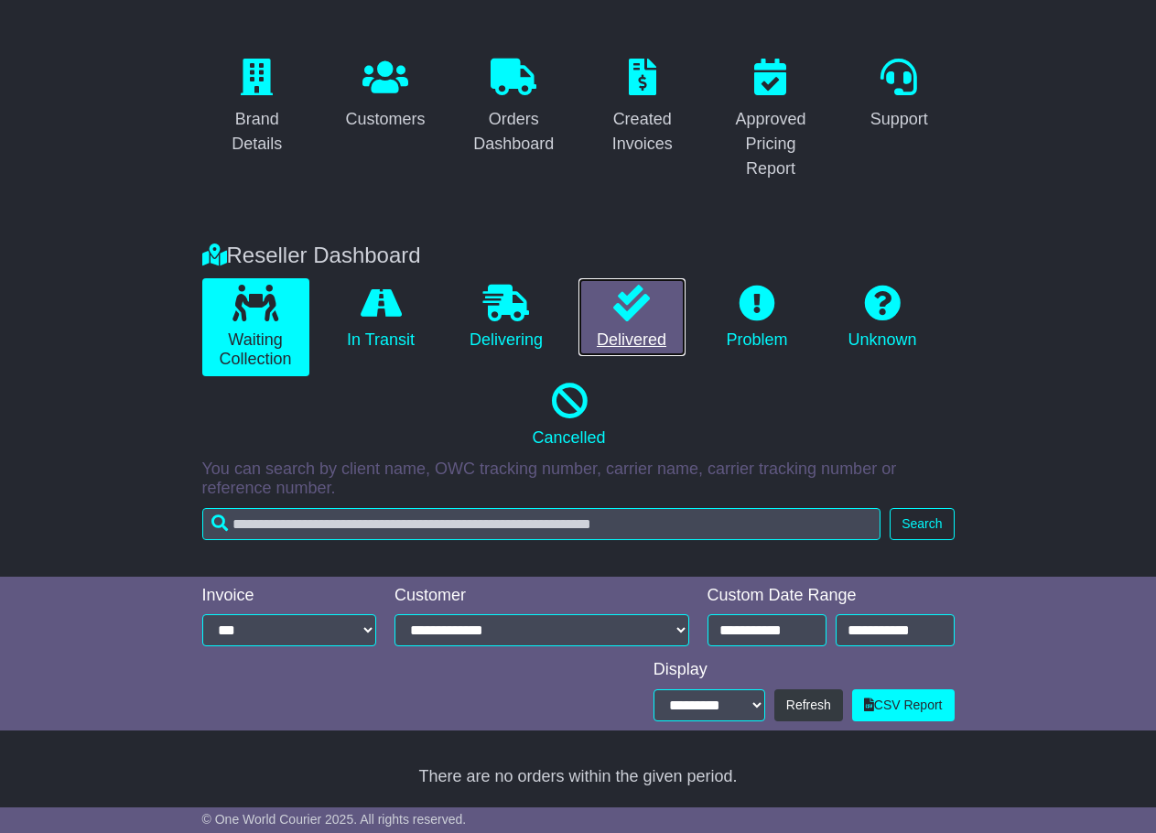
click at [649, 296] on icon at bounding box center [631, 303] width 37 height 37
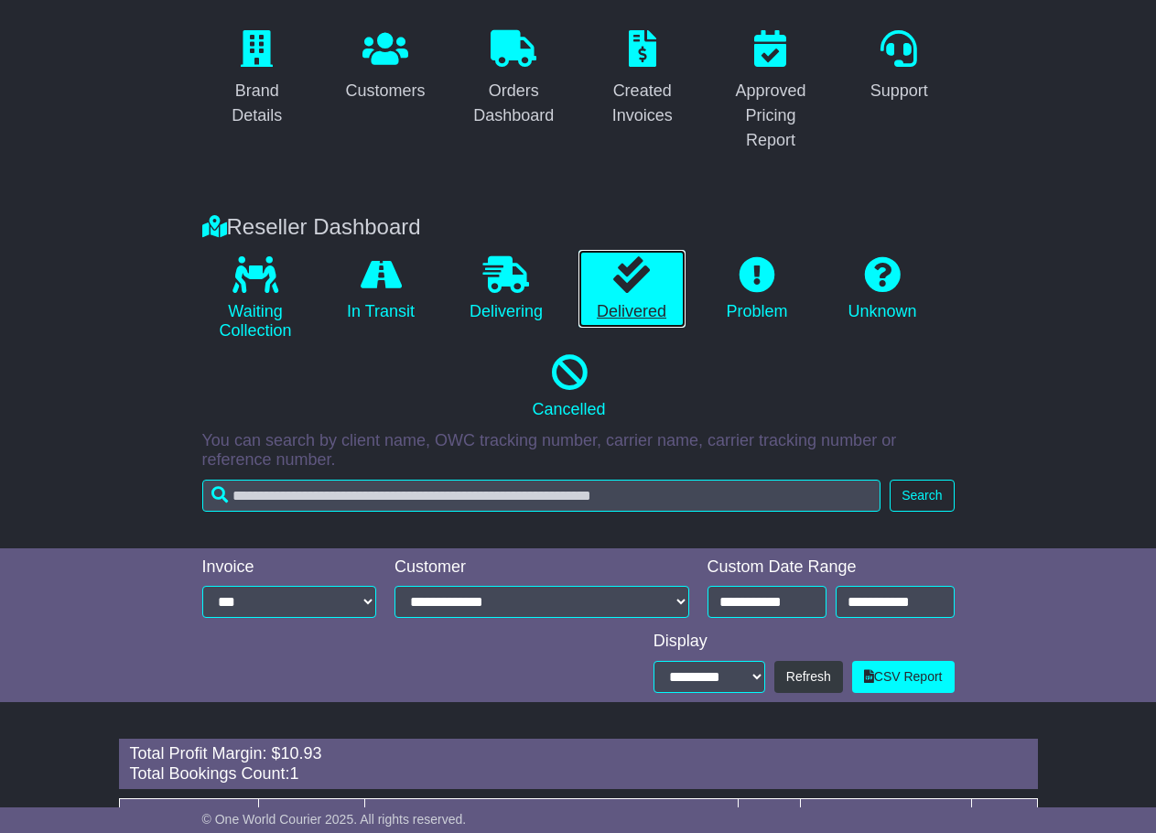
scroll to position [300, 0]
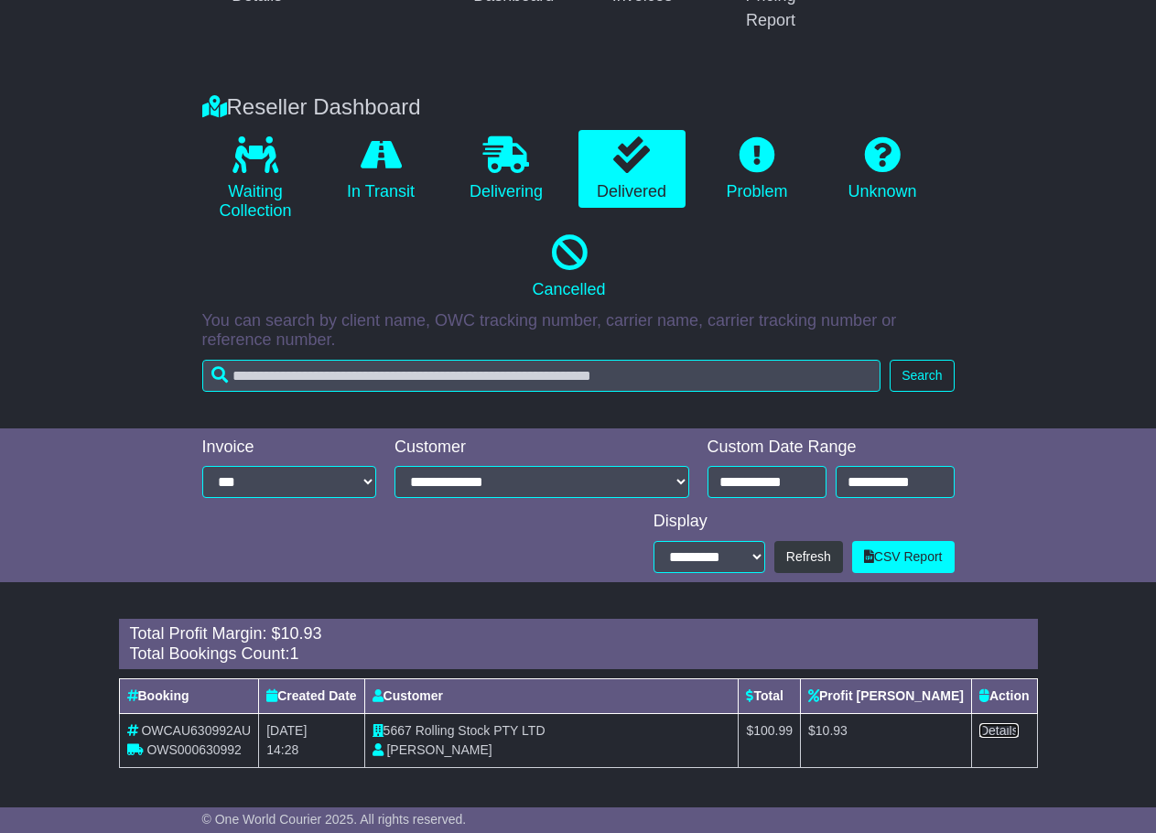
click at [980, 724] on link "Details" at bounding box center [998, 730] width 39 height 15
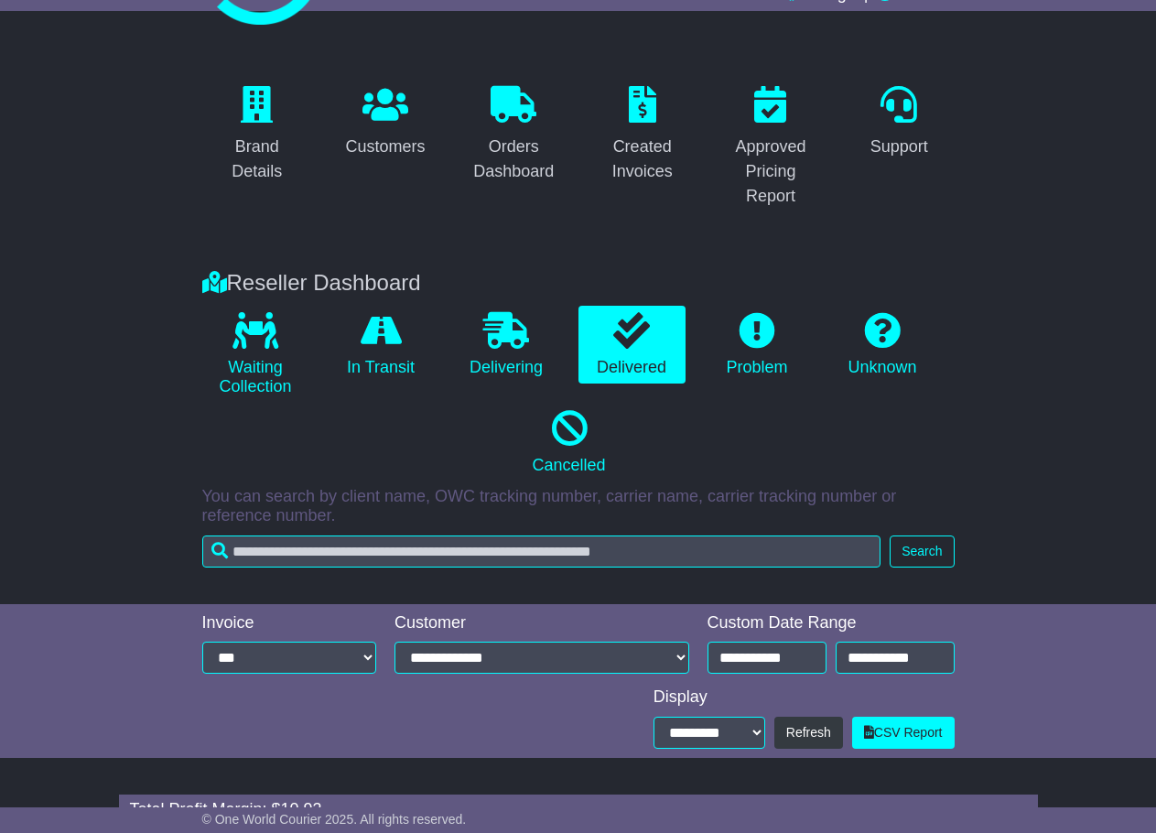
scroll to position [124, 0]
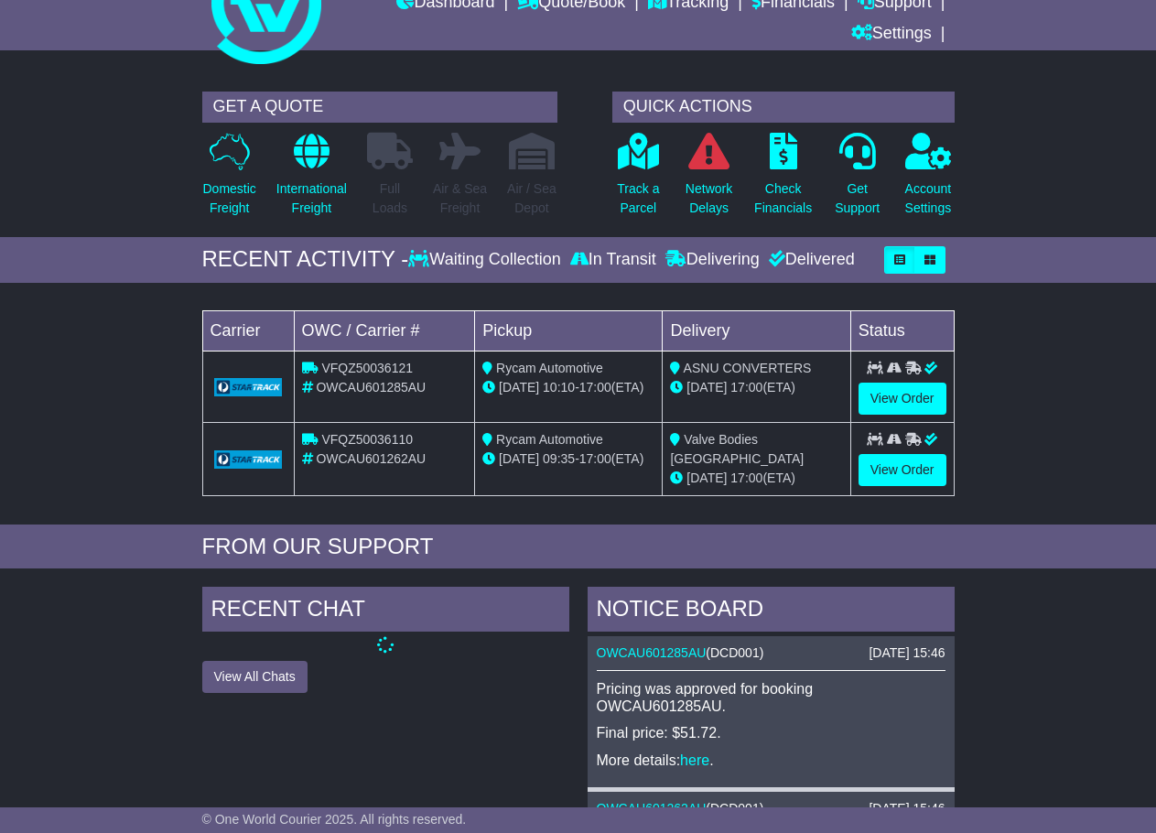
scroll to position [84, 0]
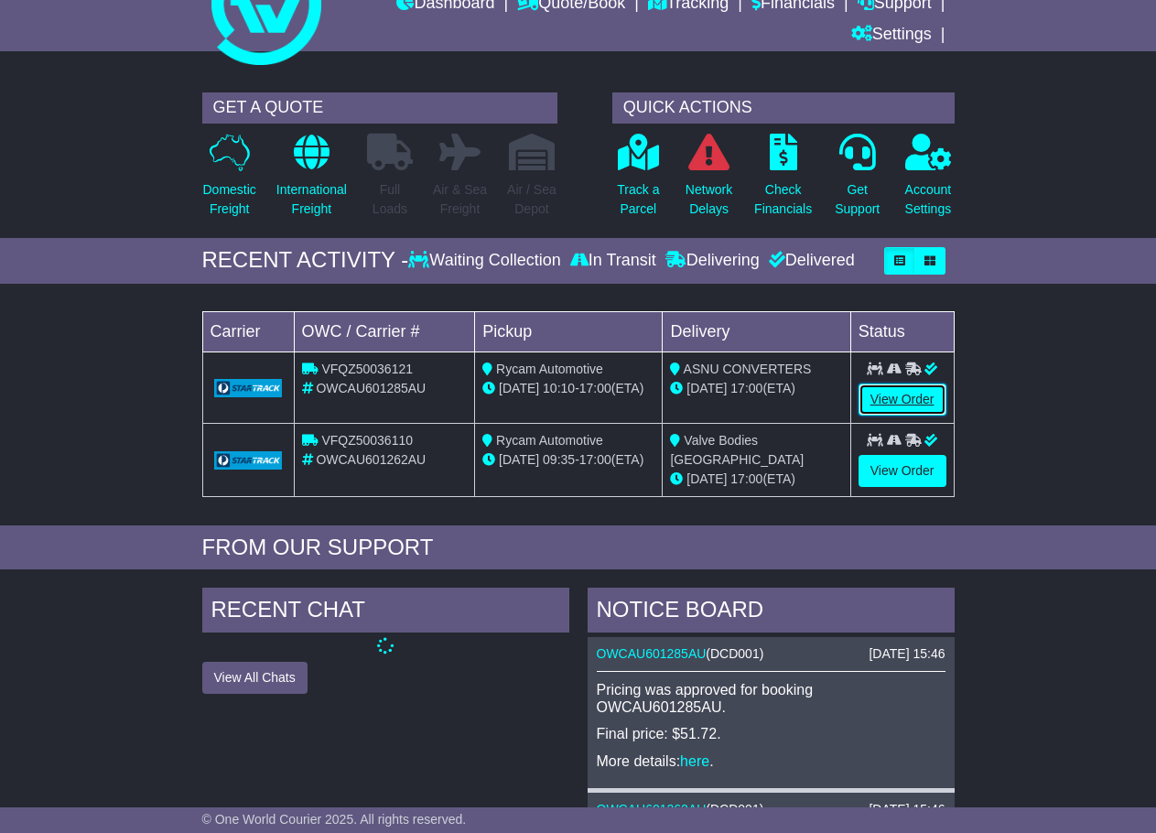
click at [898, 400] on link "View Order" at bounding box center [902, 399] width 88 height 32
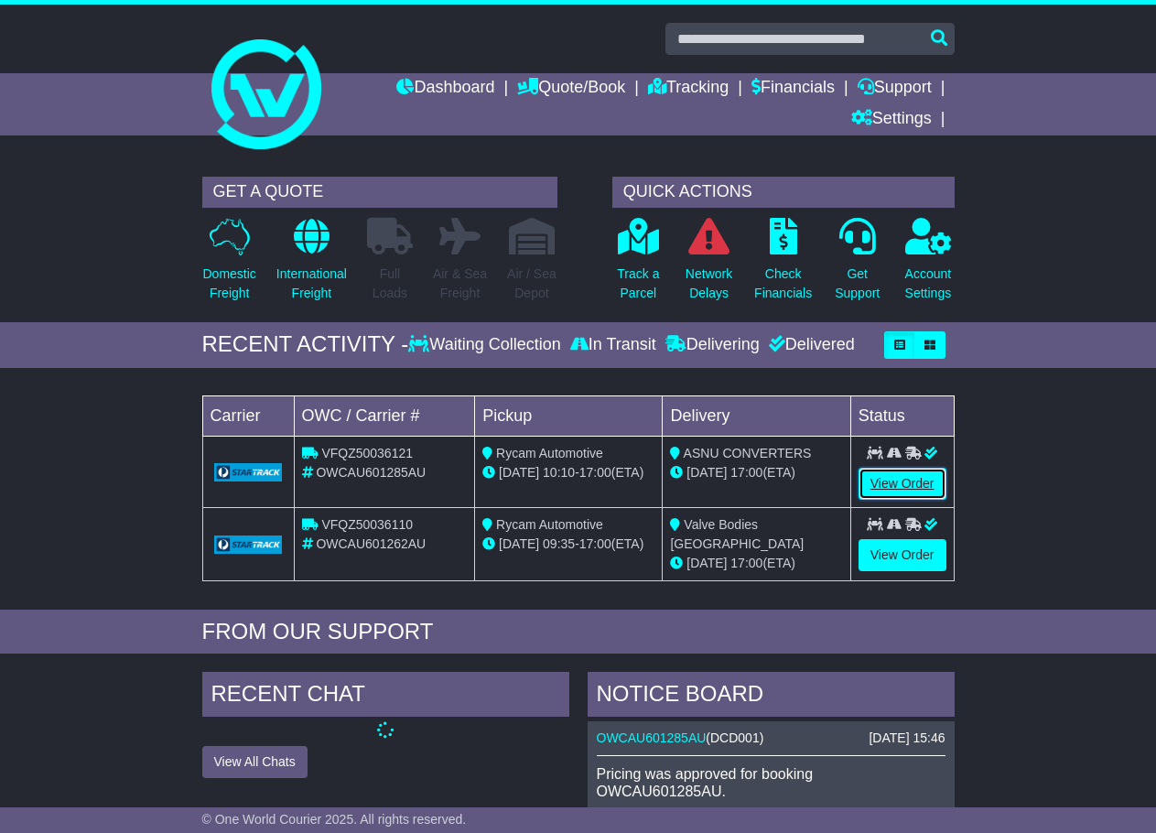
click at [891, 479] on link "View Order" at bounding box center [902, 484] width 88 height 32
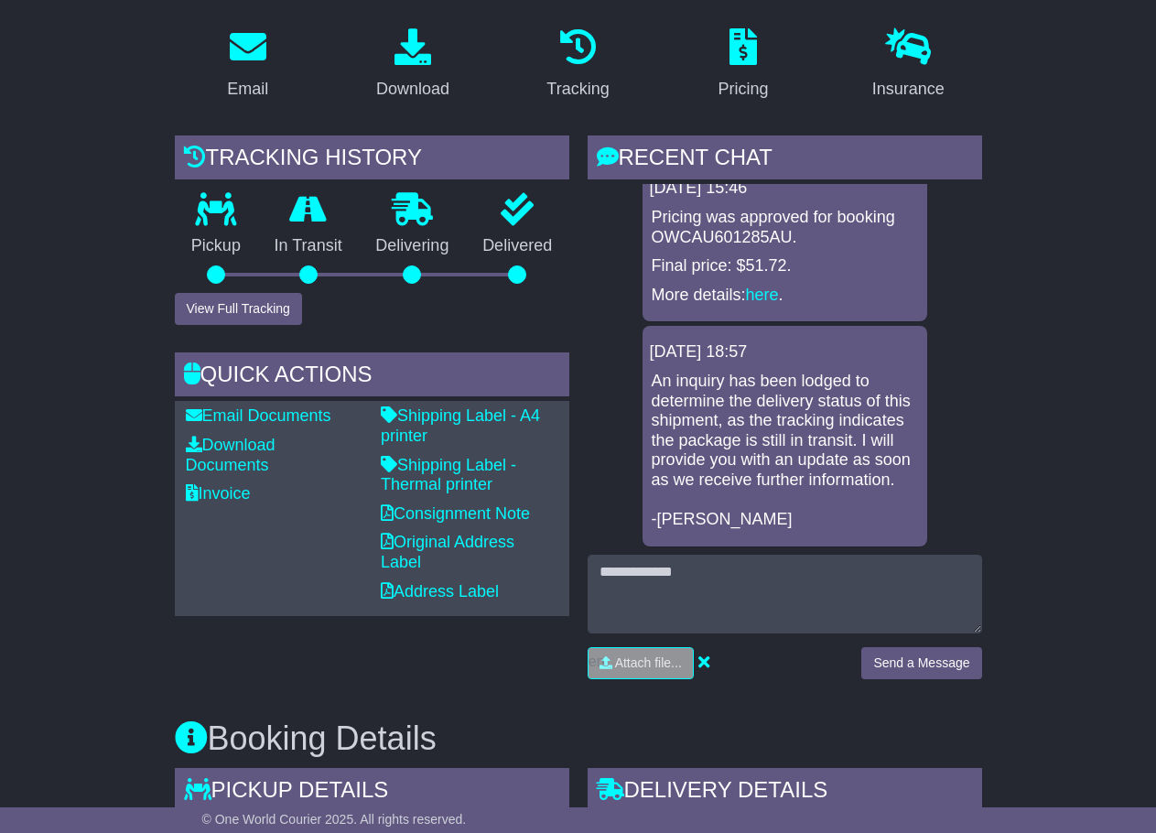
scroll to position [354, 0]
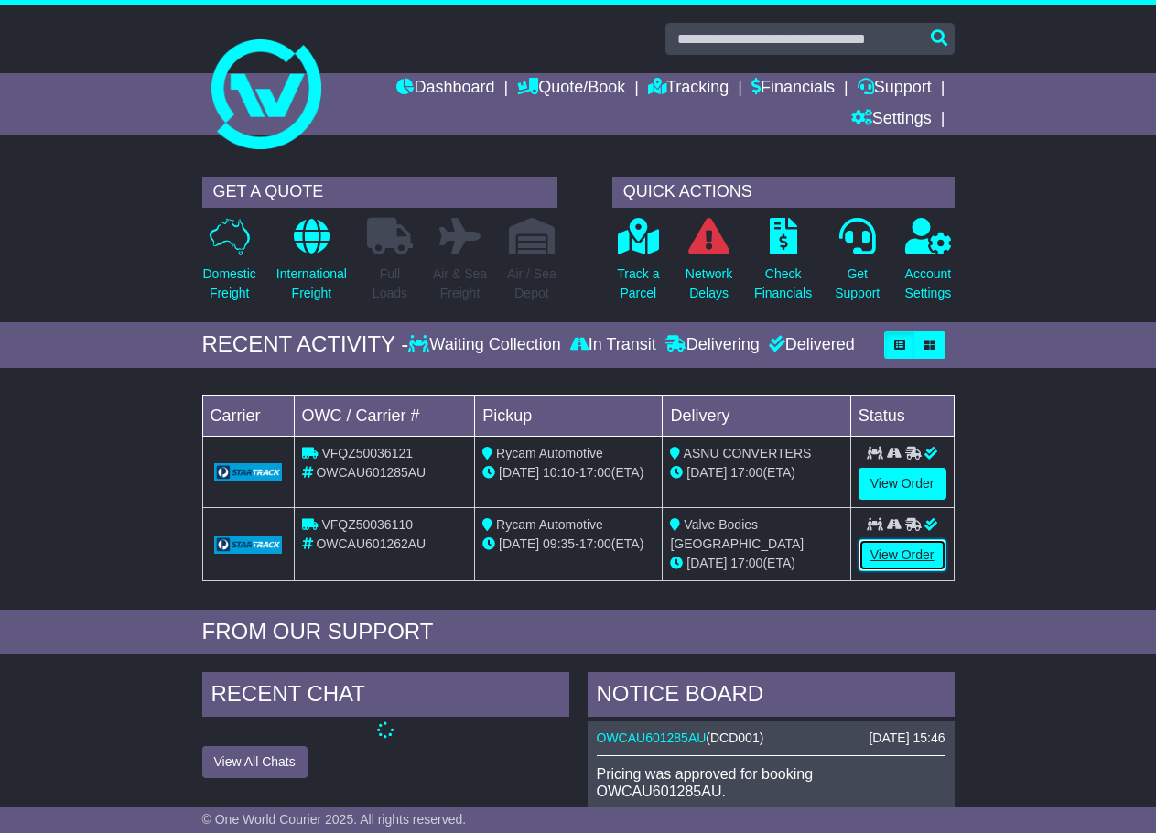
click at [902, 553] on link "View Order" at bounding box center [902, 555] width 88 height 32
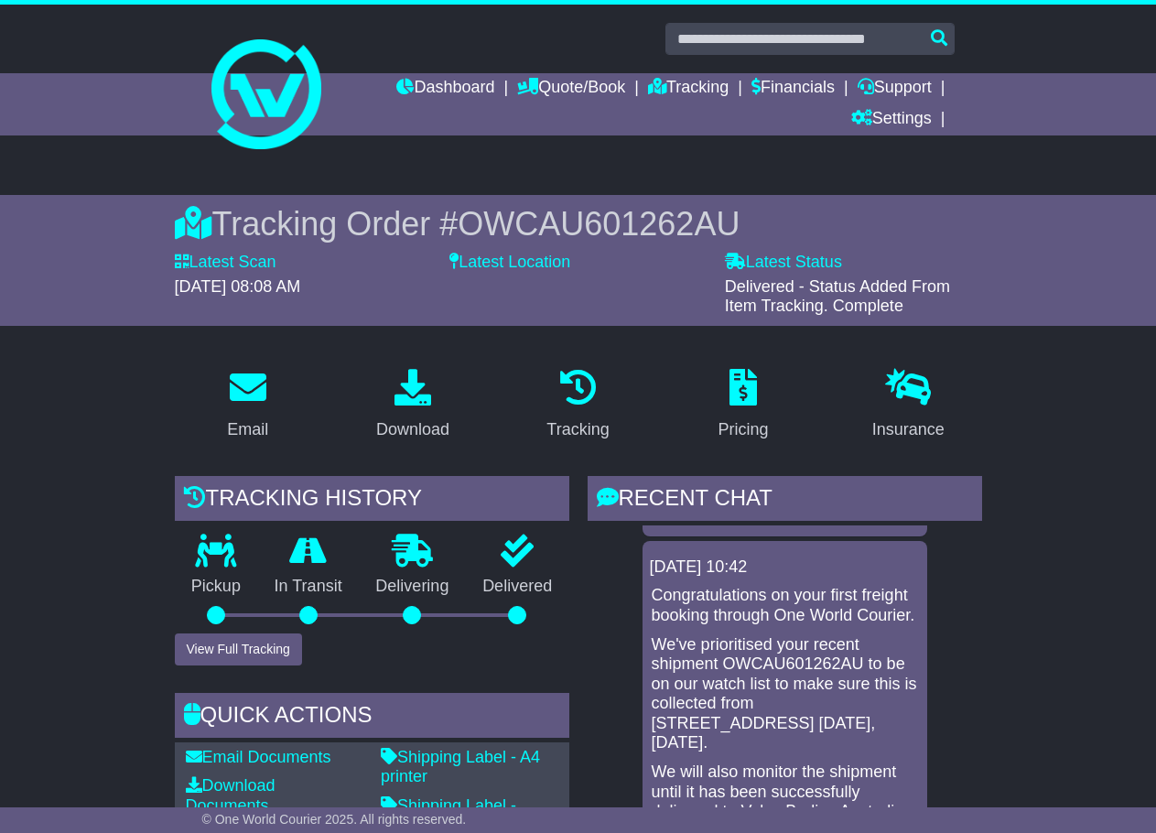
click at [635, 233] on span "OWCAU601262AU" at bounding box center [598, 224] width 282 height 38
click at [635, 229] on span "OWCAU601262AU" at bounding box center [598, 224] width 282 height 38
click at [630, 220] on span "OWCAU601262AU" at bounding box center [598, 224] width 282 height 38
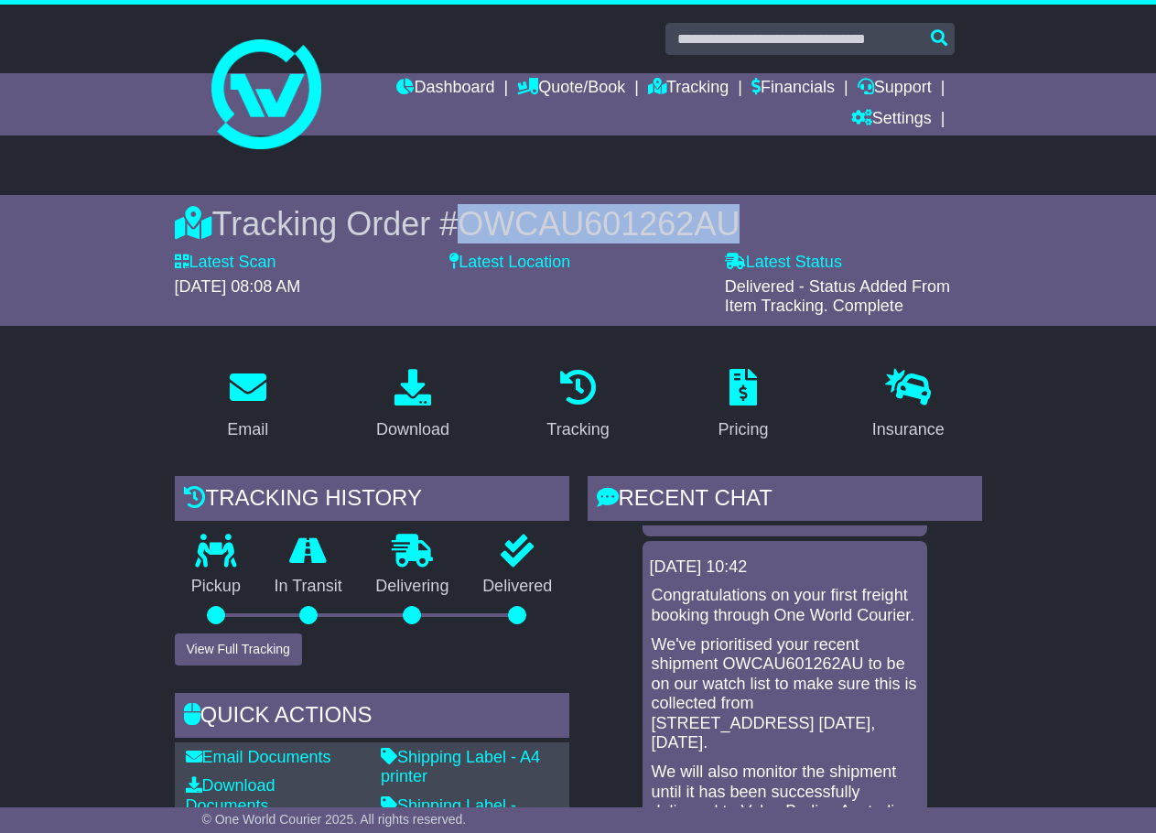
click at [630, 220] on span "OWCAU601262AU" at bounding box center [598, 224] width 282 height 38
copy span "OWCAU601262AU"
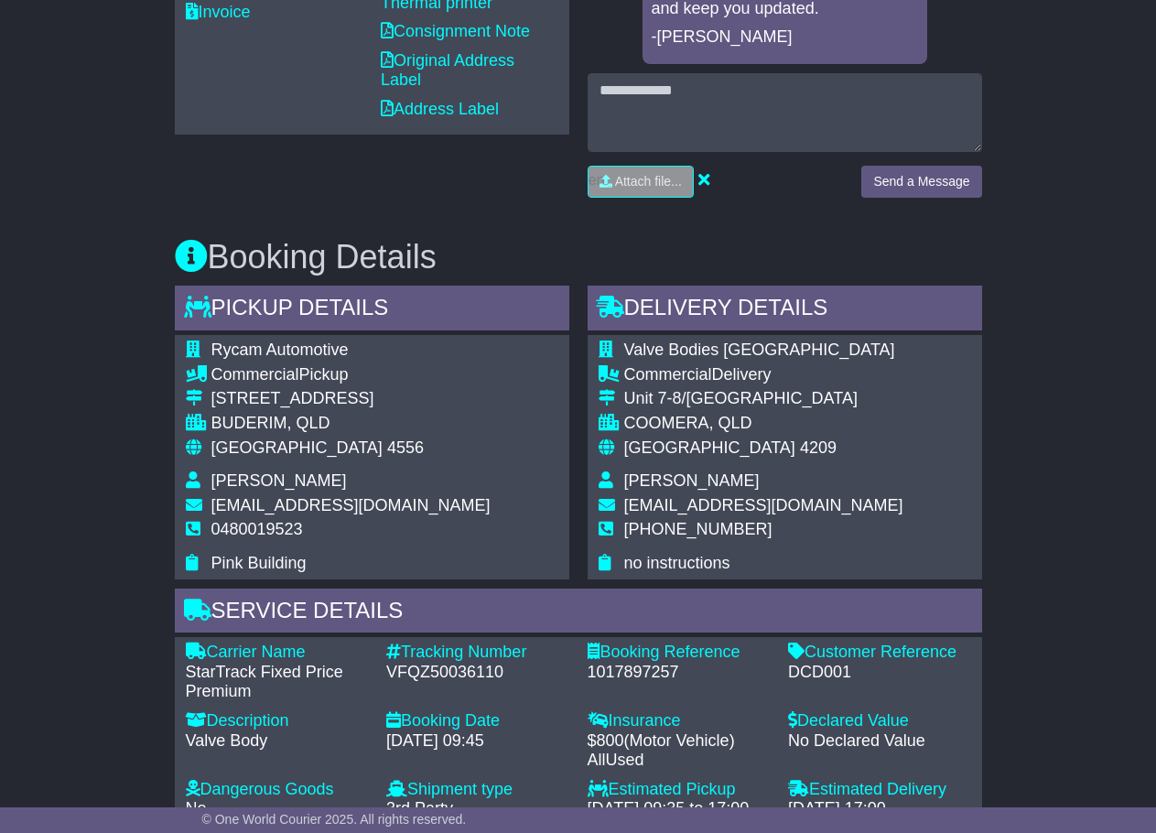
scroll to position [823, 0]
click at [228, 348] on span "Rycam Automotive" at bounding box center [279, 348] width 137 height 18
copy span "Rycam"
